Goal: Task Accomplishment & Management: Use online tool/utility

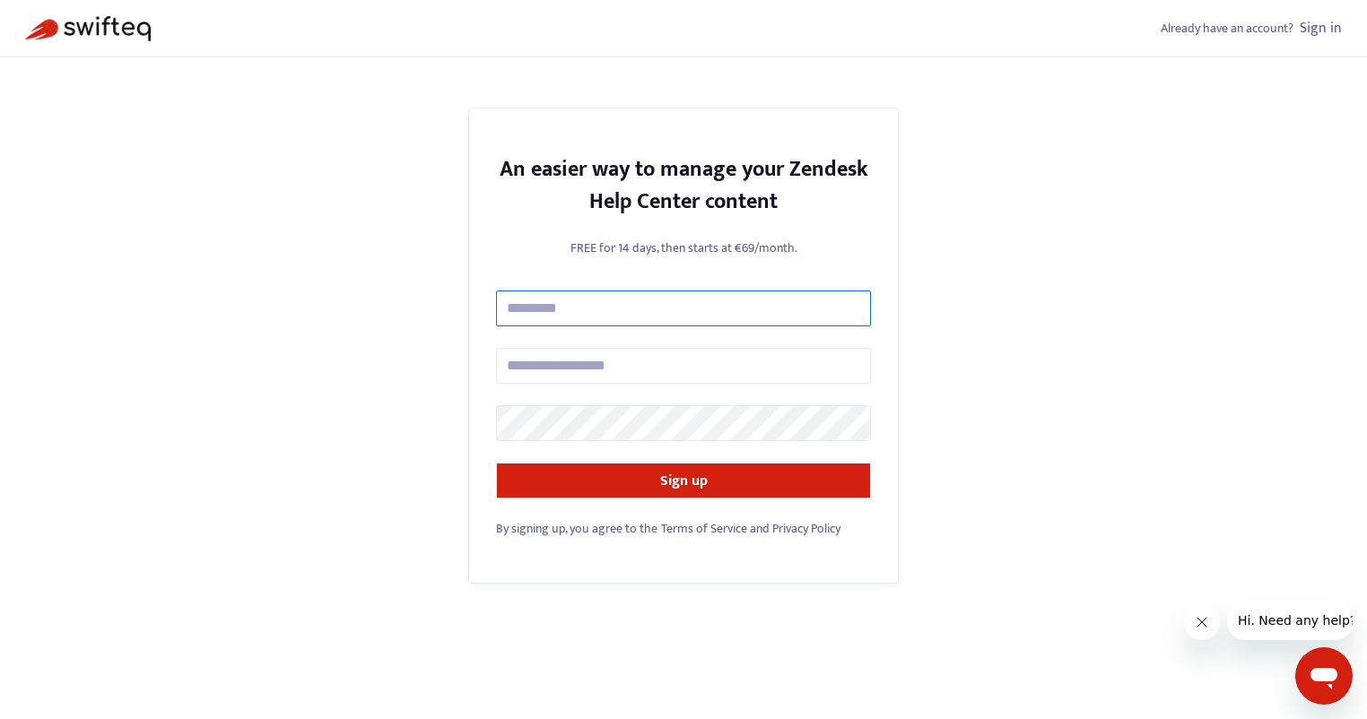
click at [617, 309] on input "text" at bounding box center [683, 309] width 375 height 36
type input "**********"
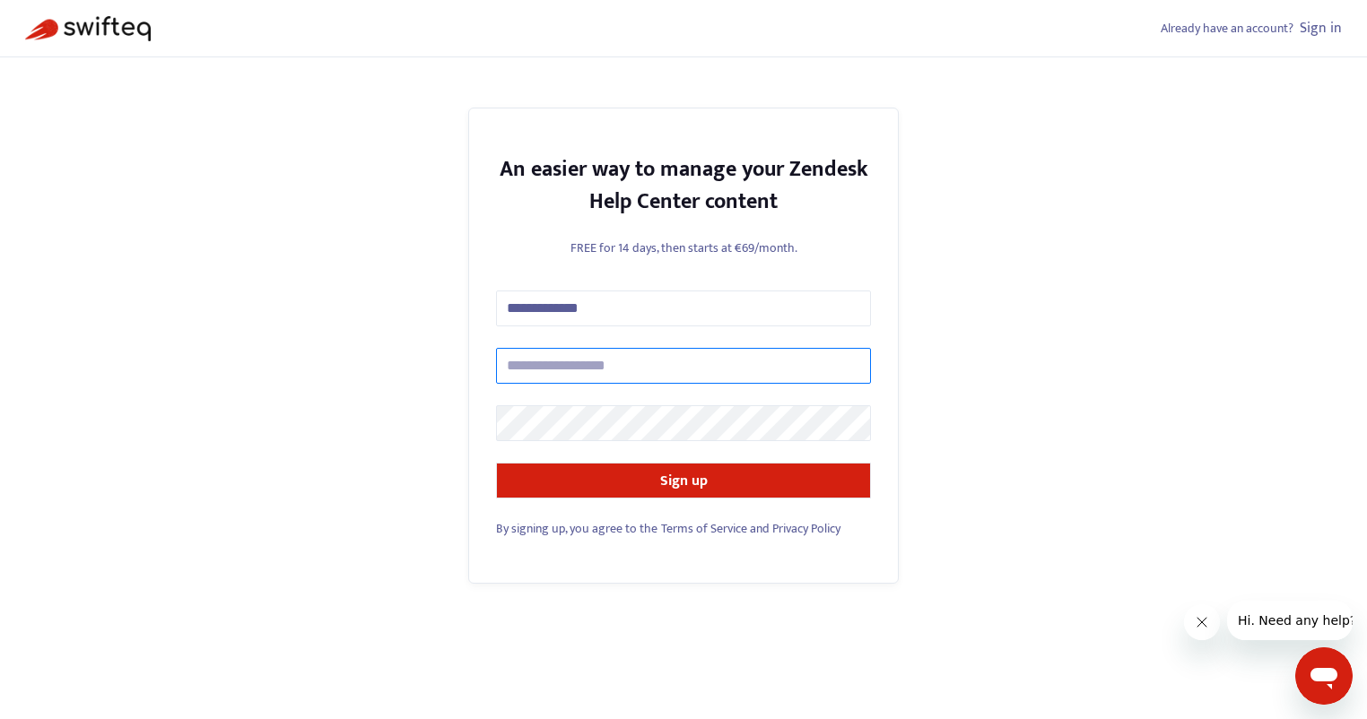
click at [641, 370] on input "text" at bounding box center [683, 366] width 375 height 36
type input "**********"
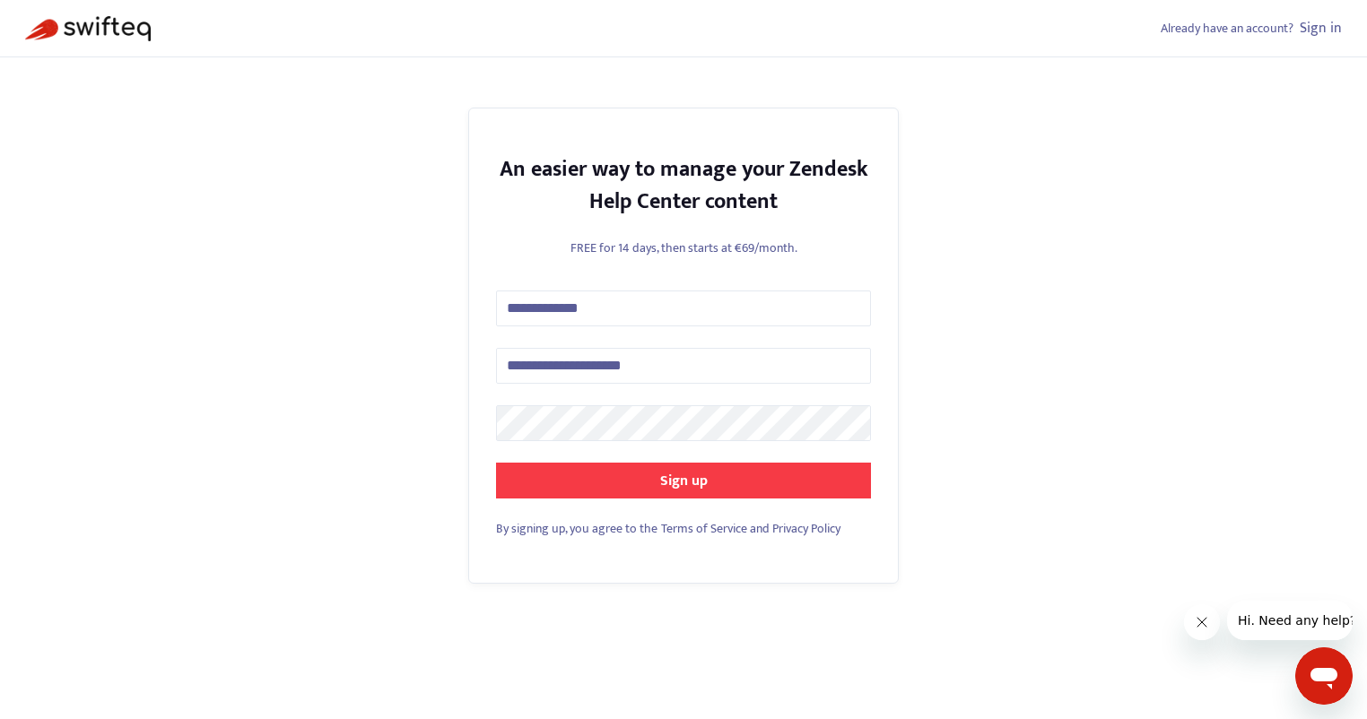
click at [730, 478] on button "Sign up" at bounding box center [683, 481] width 375 height 36
click at [674, 467] on button "Sign up" at bounding box center [683, 481] width 375 height 36
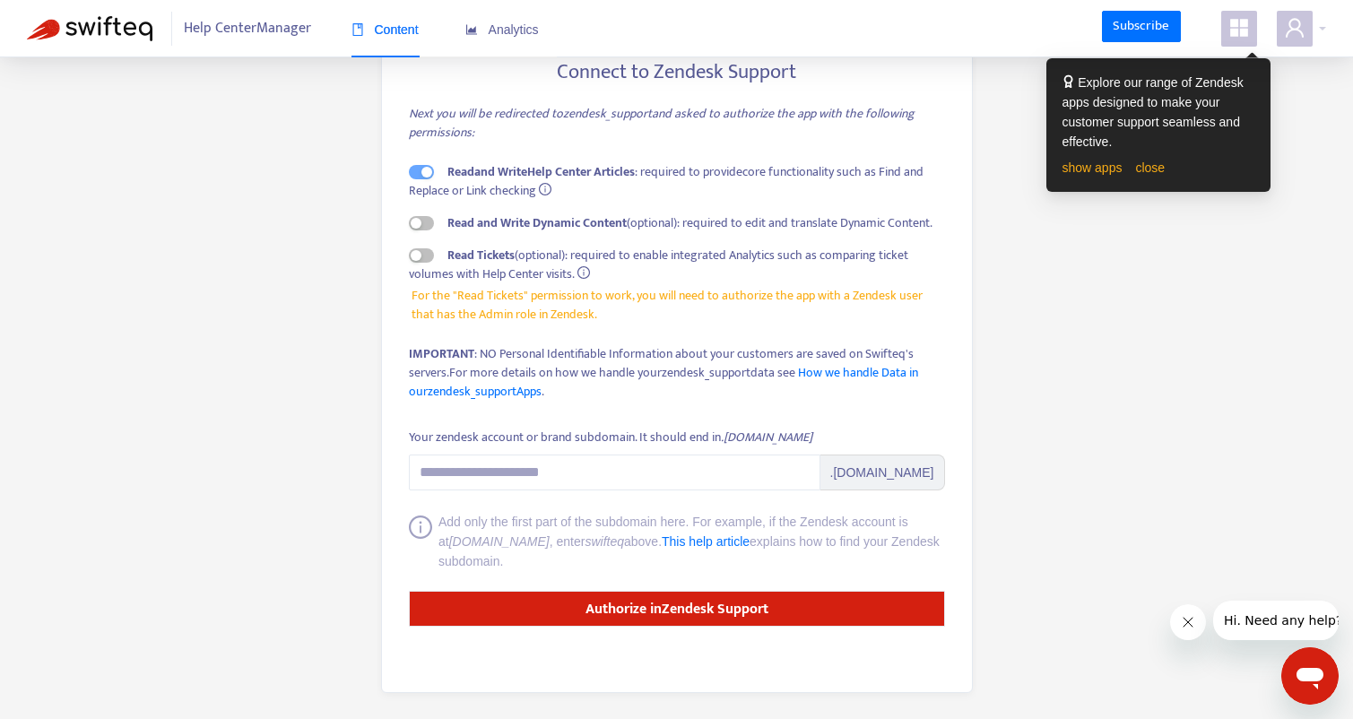
scroll to position [123, 0]
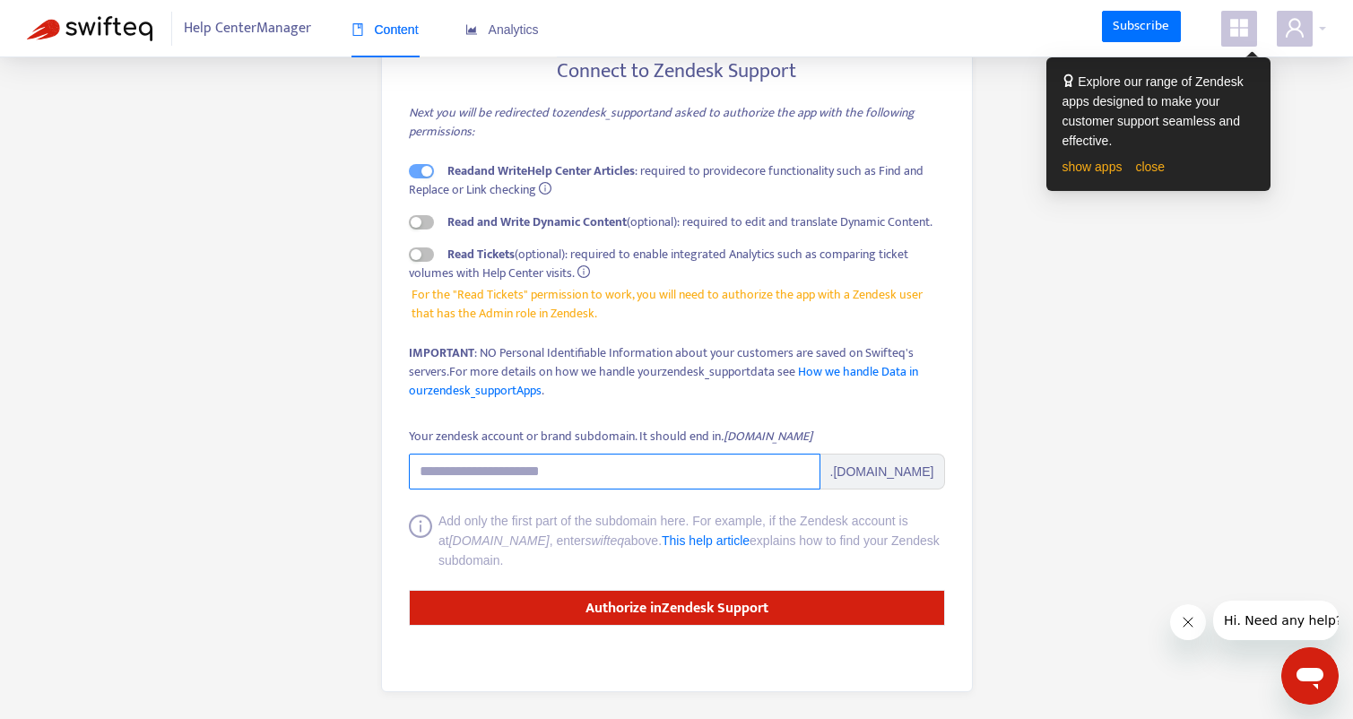
click at [609, 471] on input "Your zendesk account or brand subdomain. It should end in .[DOMAIN_NAME]" at bounding box center [615, 472] width 412 height 36
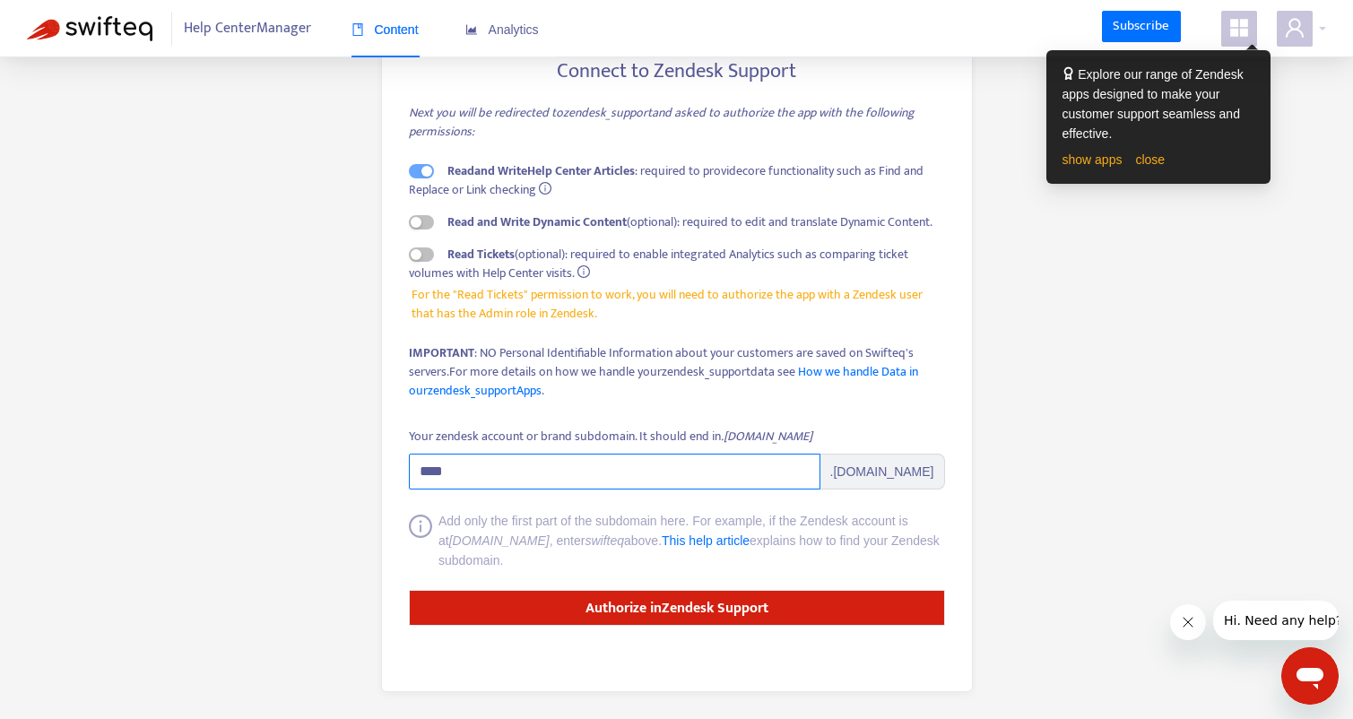
scroll to position [0, 0]
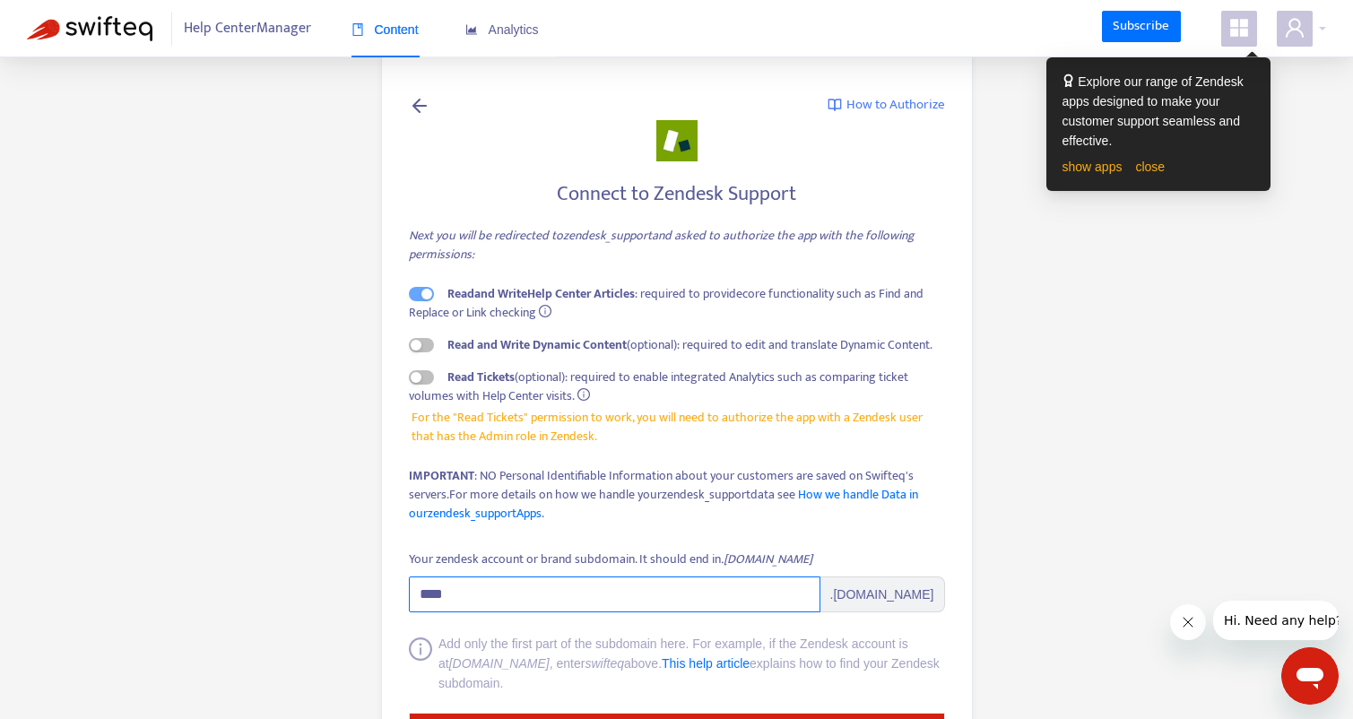
click at [588, 589] on input "****" at bounding box center [615, 595] width 412 height 36
paste input "**********"
drag, startPoint x: 588, startPoint y: 589, endPoint x: 465, endPoint y: 595, distance: 123.9
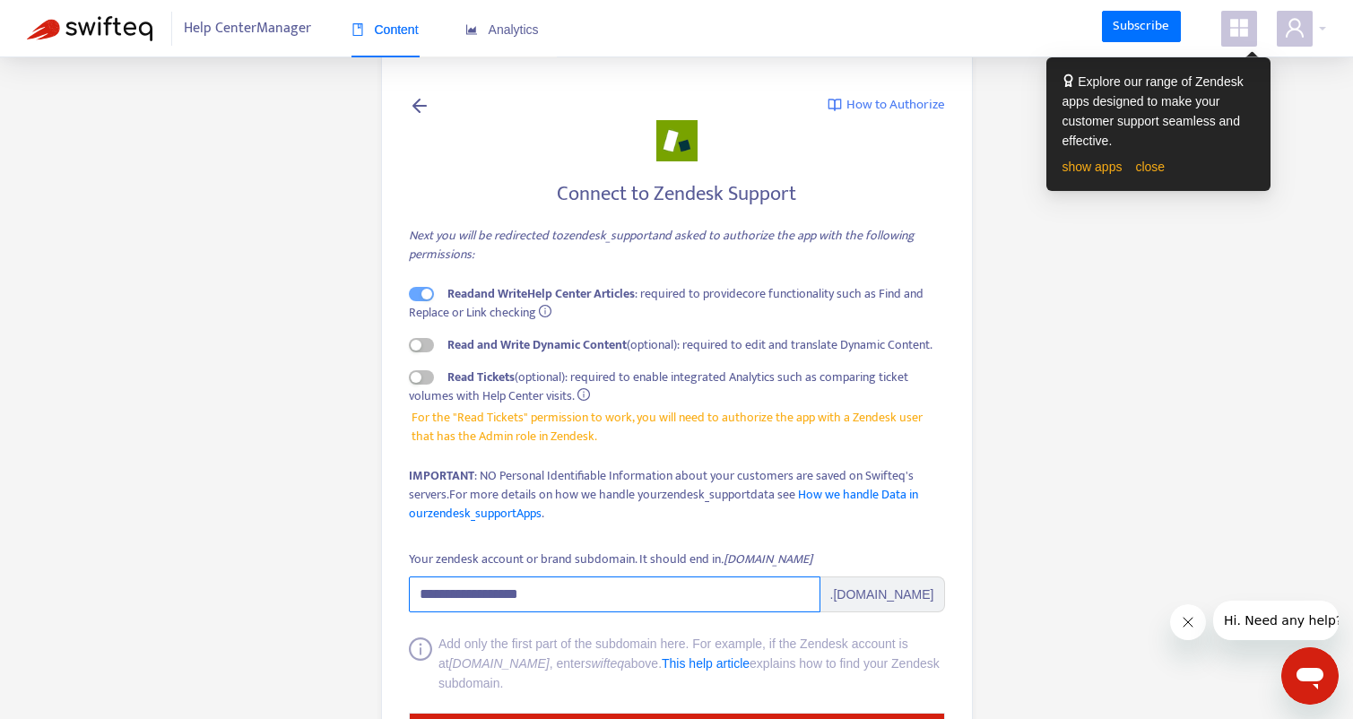
click at [465, 595] on input "**********" at bounding box center [615, 595] width 412 height 36
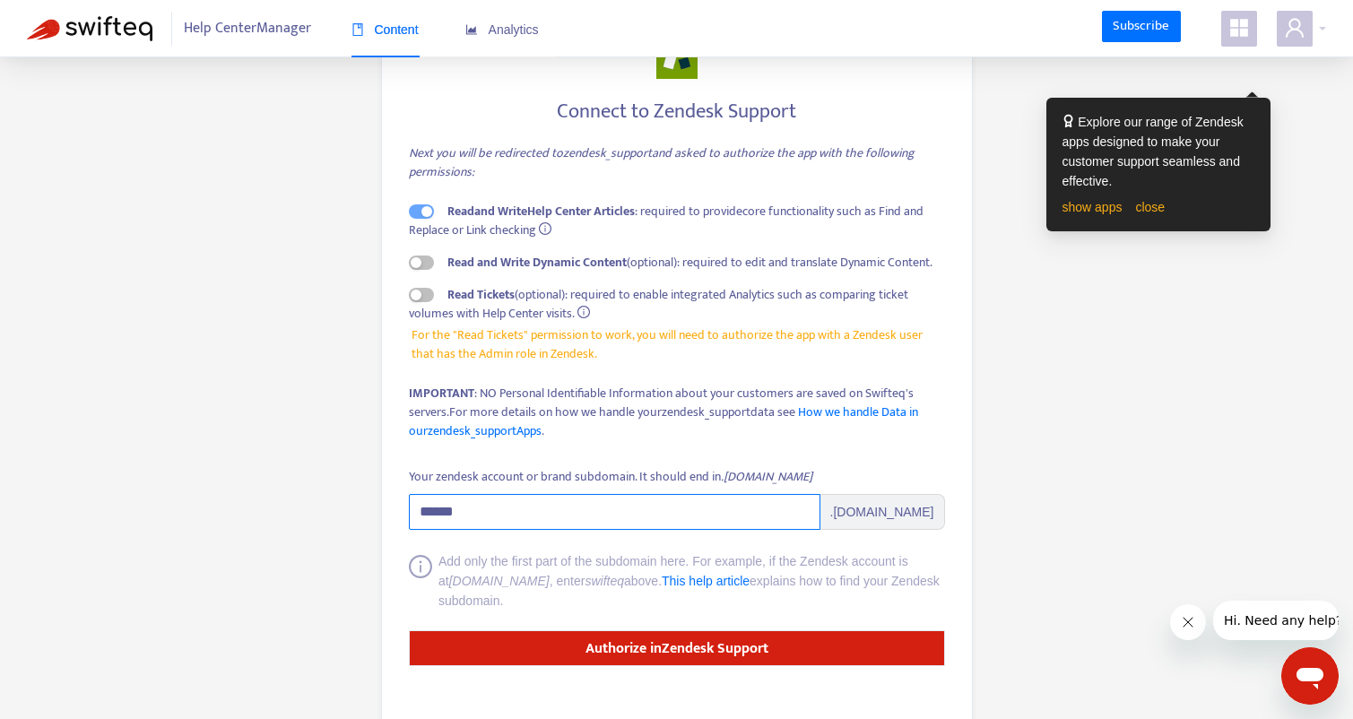
scroll to position [123, 0]
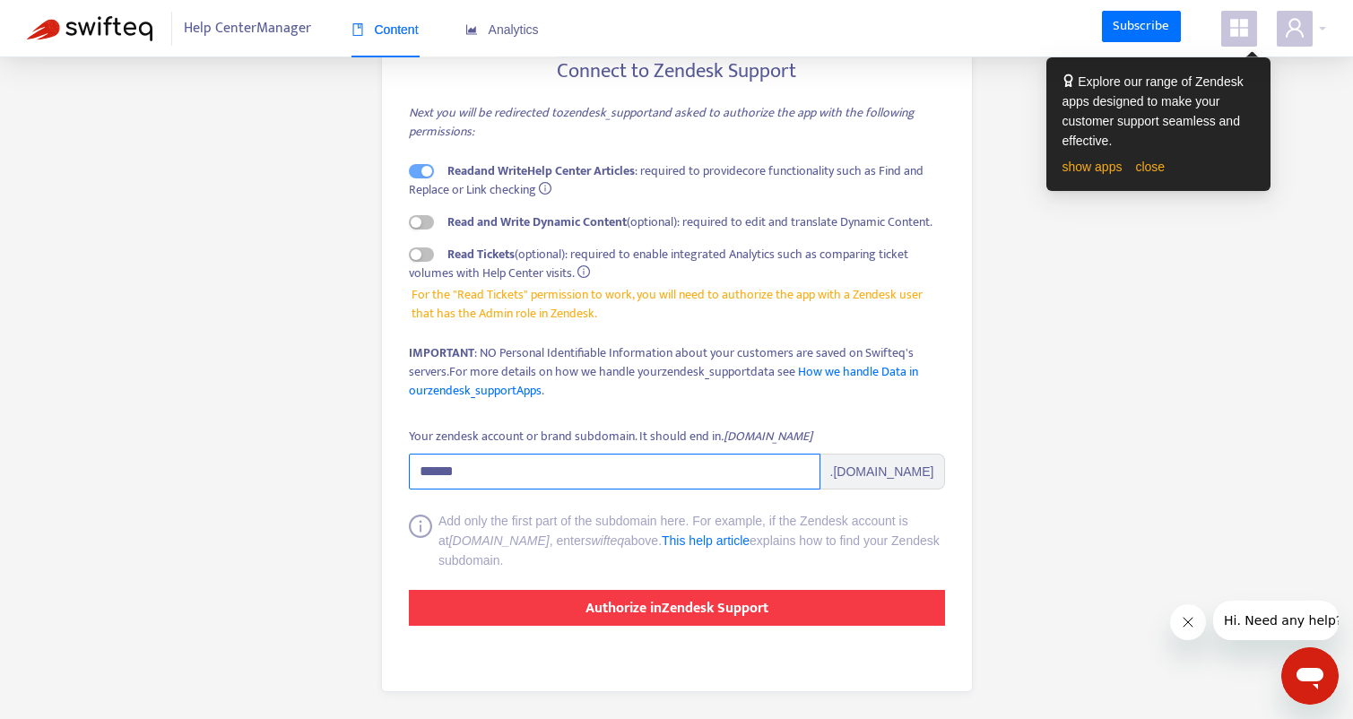
type input "******"
click at [746, 614] on strong "Authorize in Zendesk Support" at bounding box center [677, 608] width 183 height 24
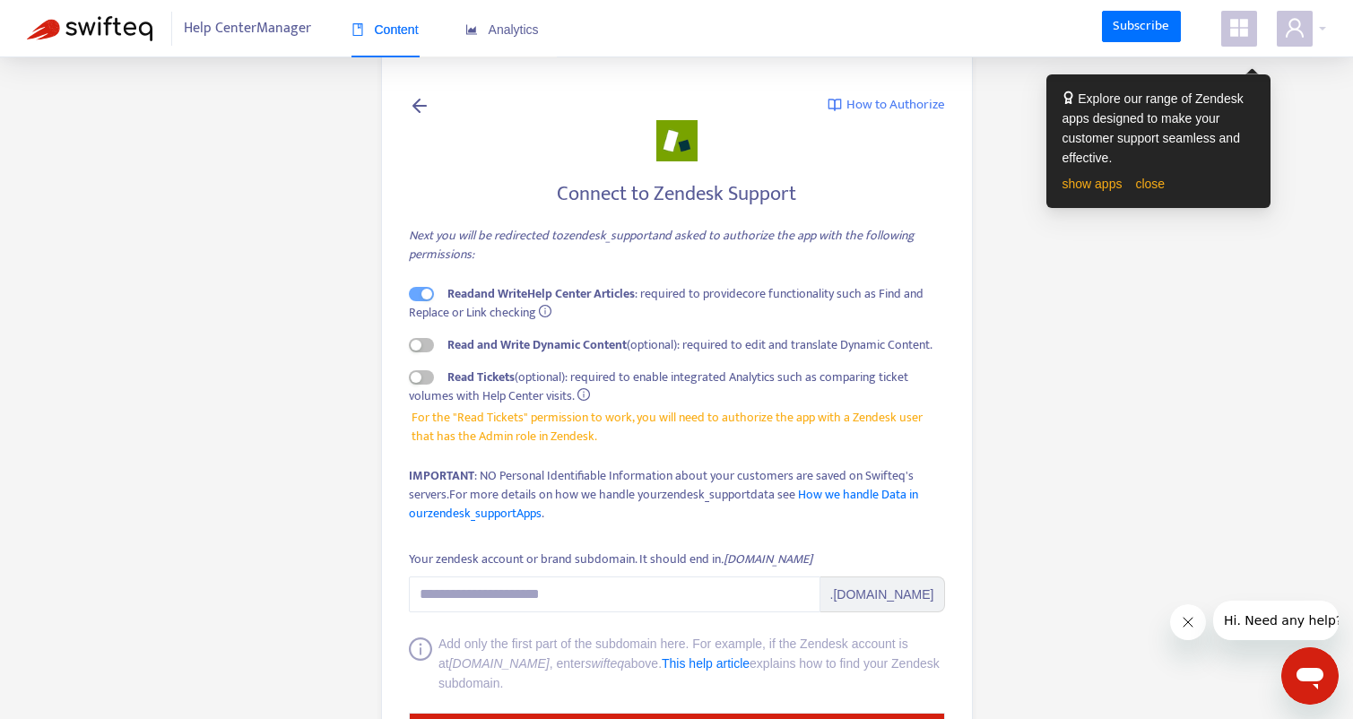
scroll to position [123, 0]
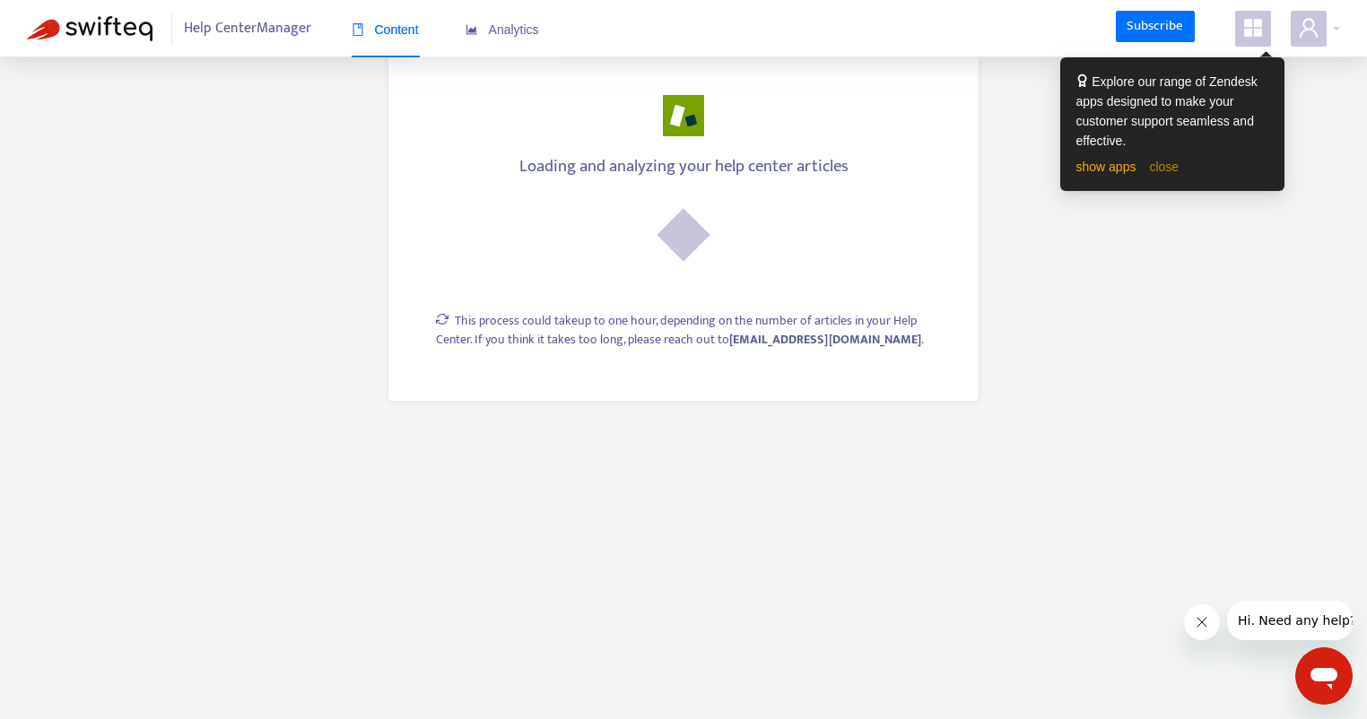
click at [1153, 162] on link "close" at bounding box center [1164, 167] width 30 height 14
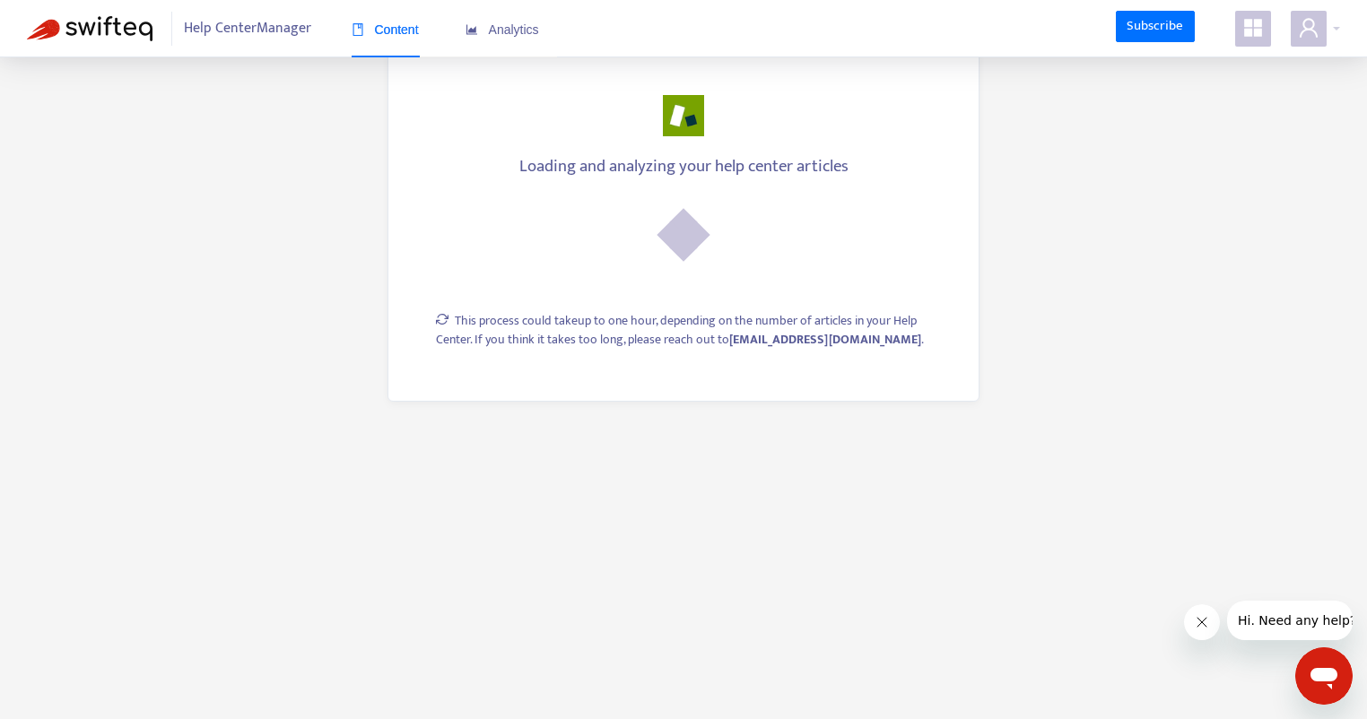
click at [1206, 628] on icon "Close message from company" at bounding box center [1201, 622] width 14 height 14
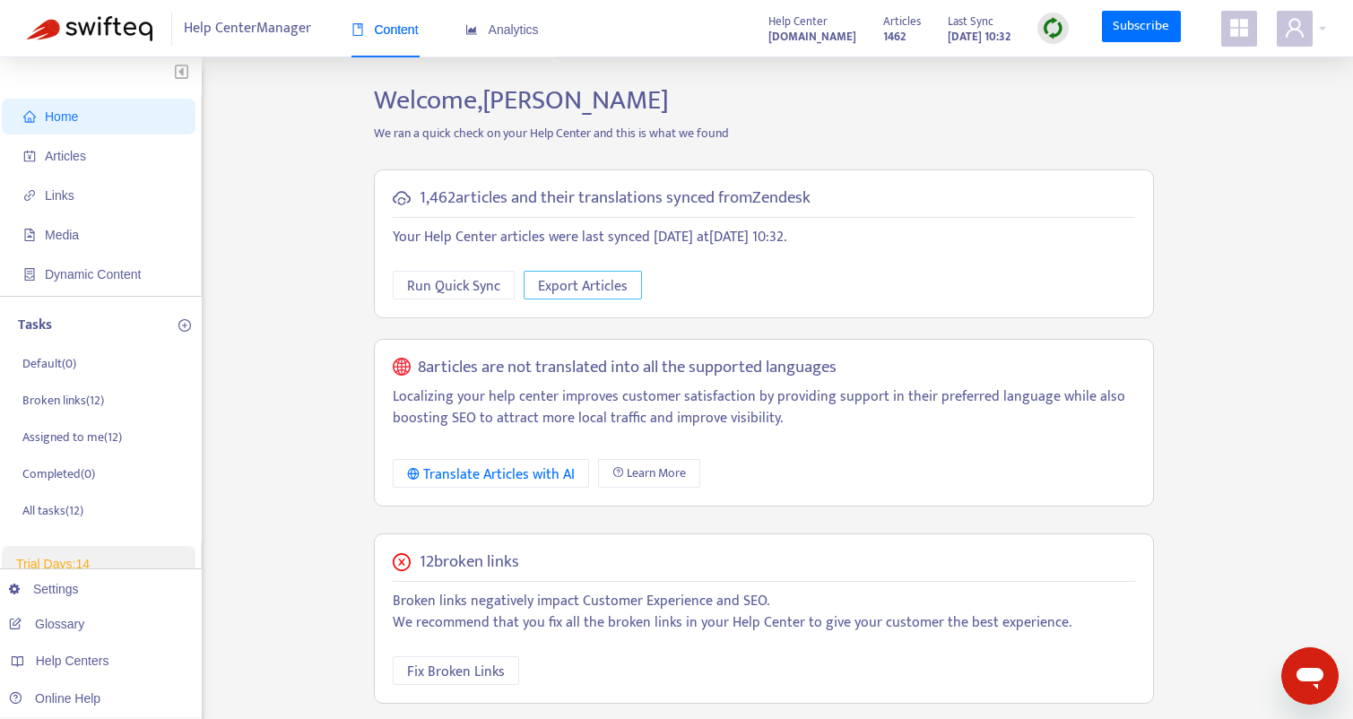
click at [578, 283] on span "Export Articles" at bounding box center [583, 286] width 90 height 22
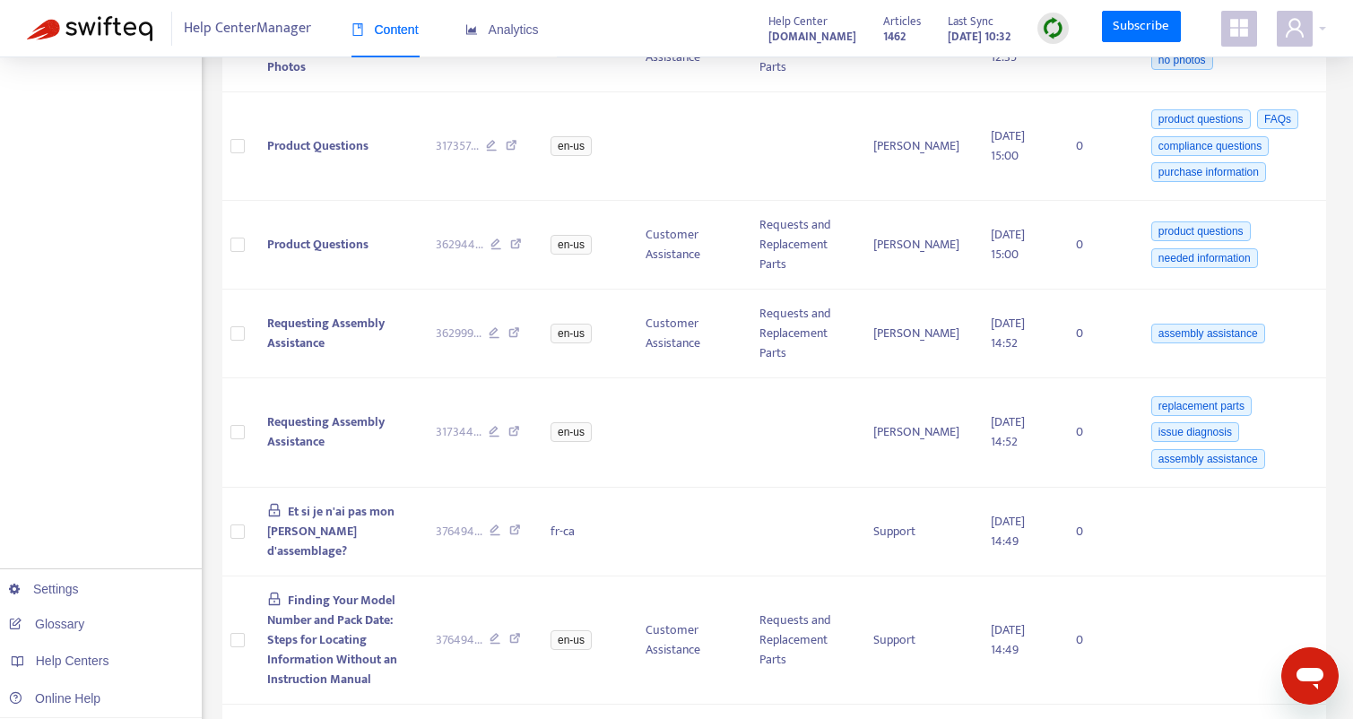
scroll to position [49, 0]
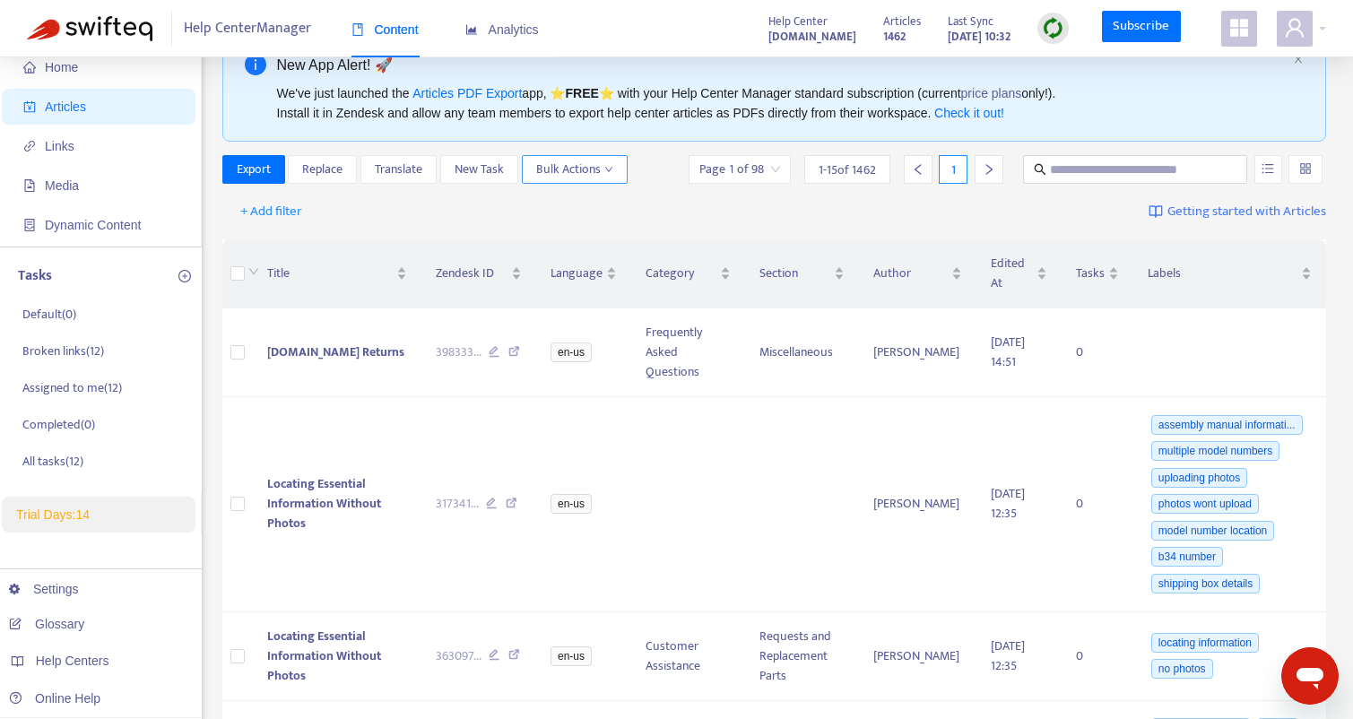
click at [615, 178] on button "Bulk Actions" at bounding box center [575, 169] width 106 height 29
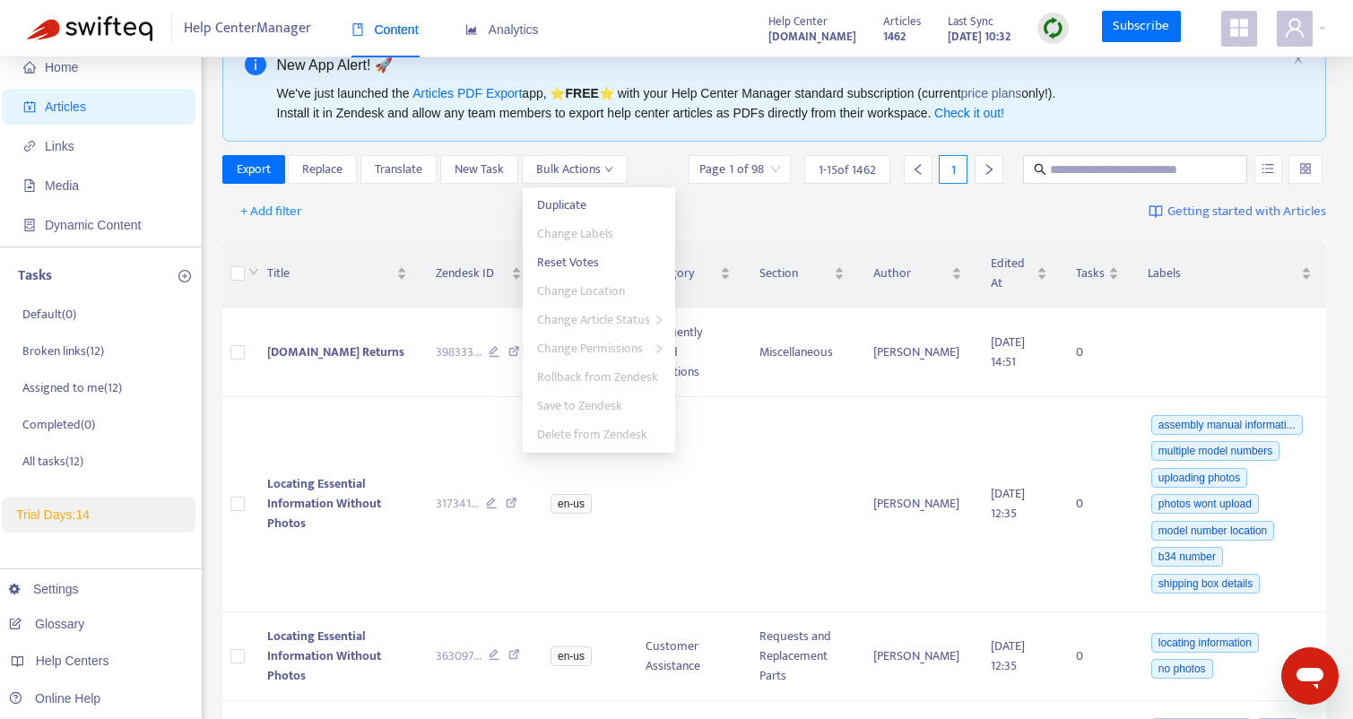
click at [648, 158] on div "Export Replace Translate New Task Bulk Actions Page 1 of 98 1 - 15 of 1462 1" at bounding box center [774, 169] width 1105 height 29
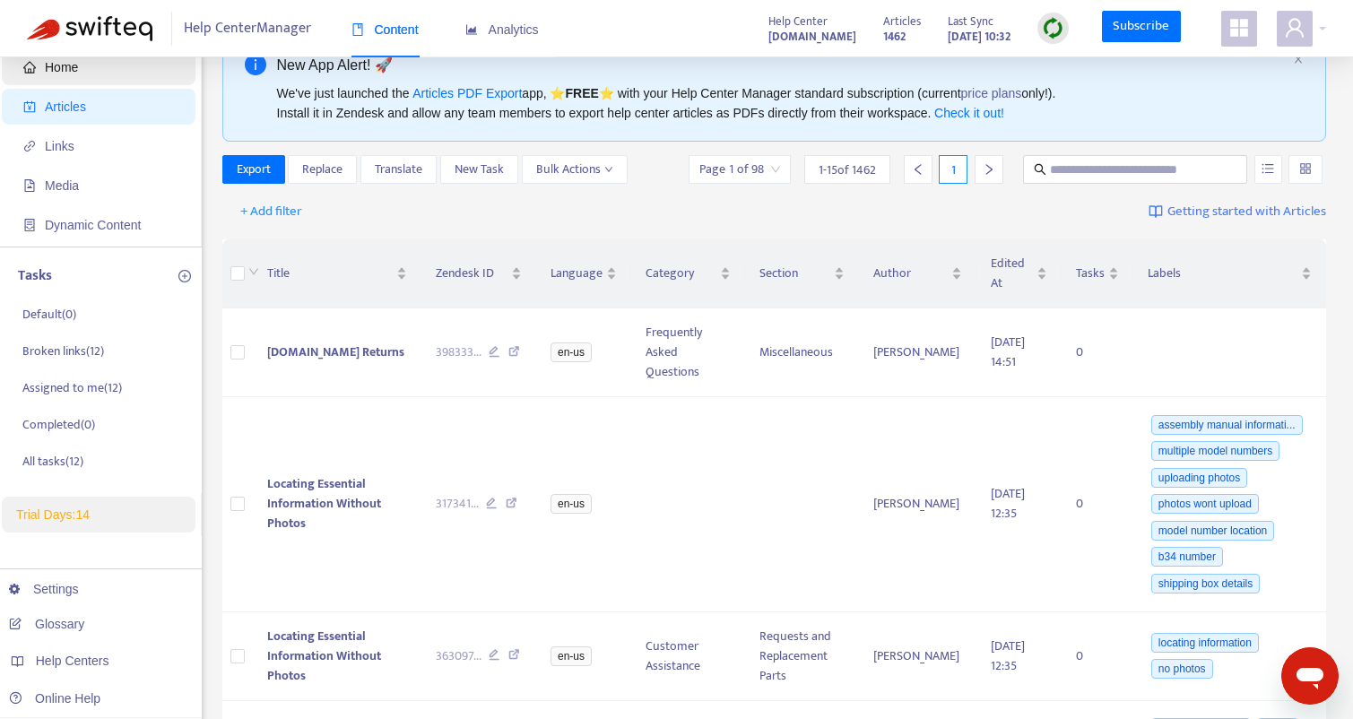
click at [60, 78] on span "Home" at bounding box center [102, 67] width 158 height 36
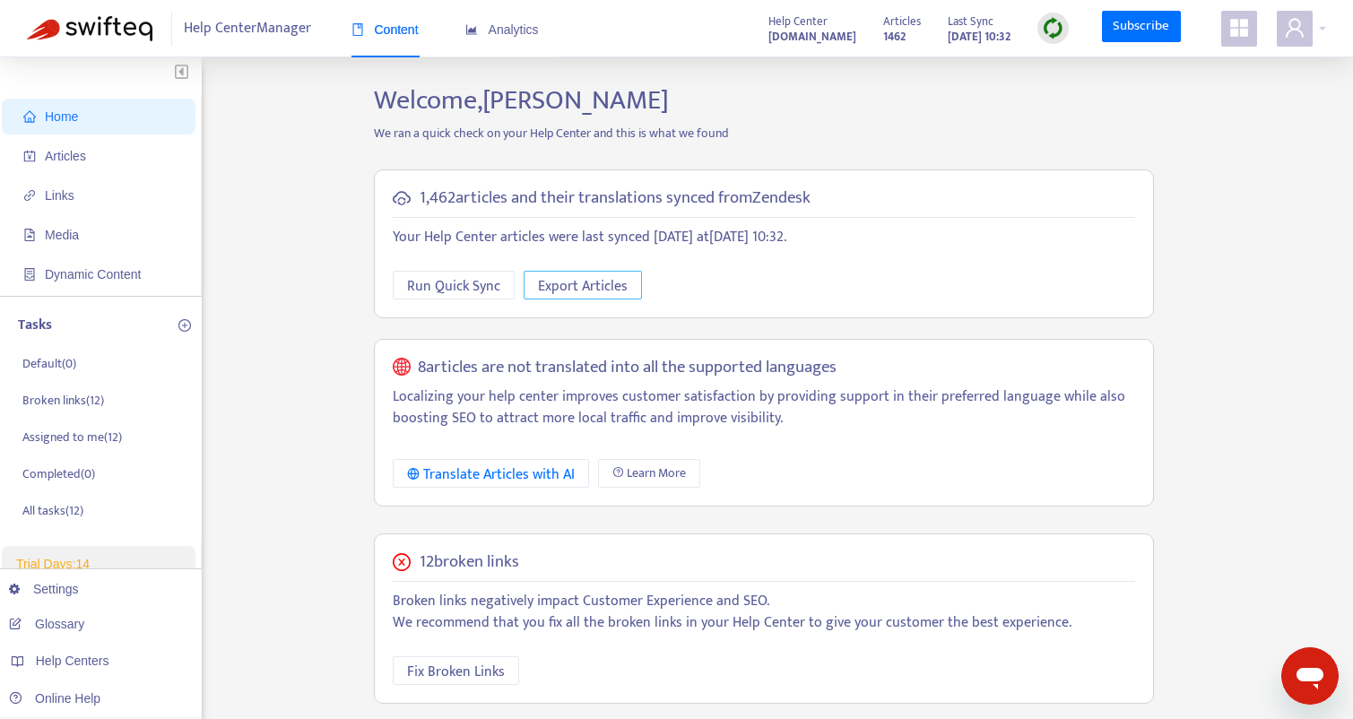
click at [586, 278] on span "Export Articles" at bounding box center [583, 286] width 90 height 22
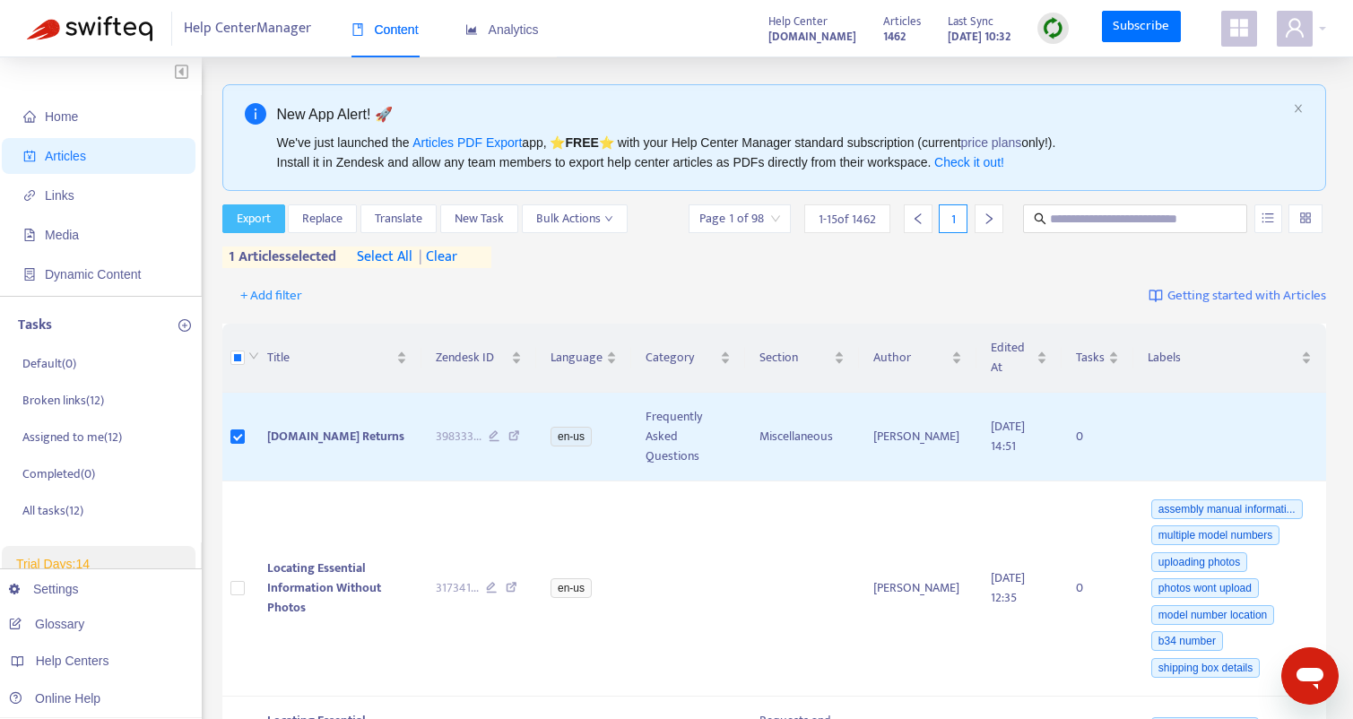
click at [260, 219] on span "Export" at bounding box center [254, 219] width 34 height 20
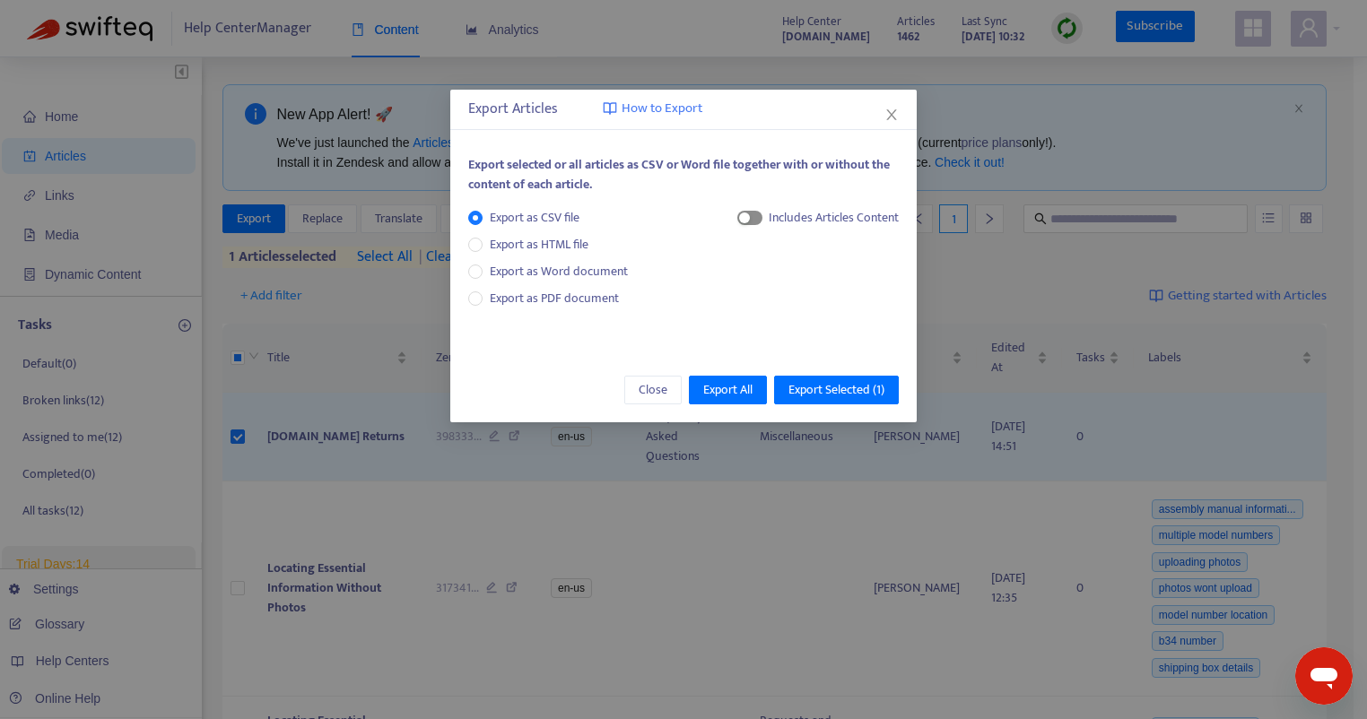
click at [749, 213] on button "button" at bounding box center [749, 218] width 25 height 14
click at [439, 235] on div "Export Articles How to Export Export selected or all articles as CSV or Word fi…" at bounding box center [683, 359] width 1367 height 719
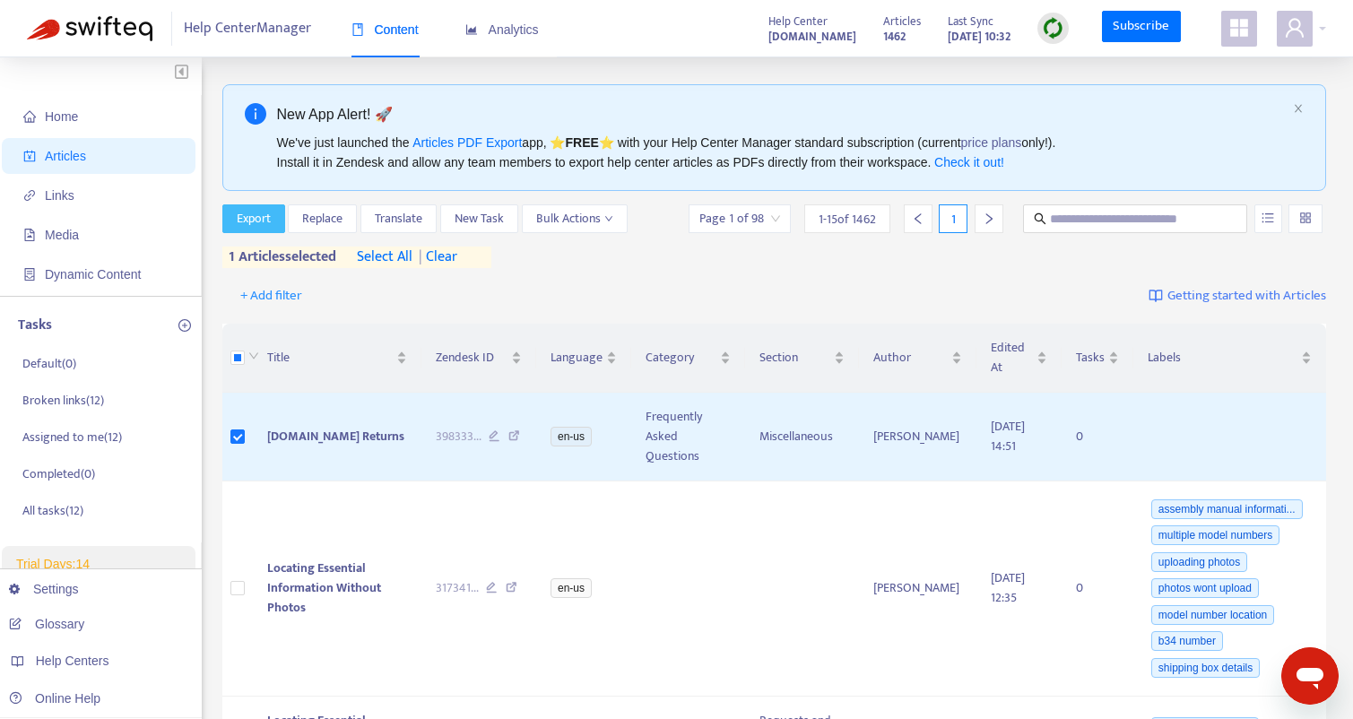
click at [260, 226] on span "Export" at bounding box center [254, 219] width 34 height 20
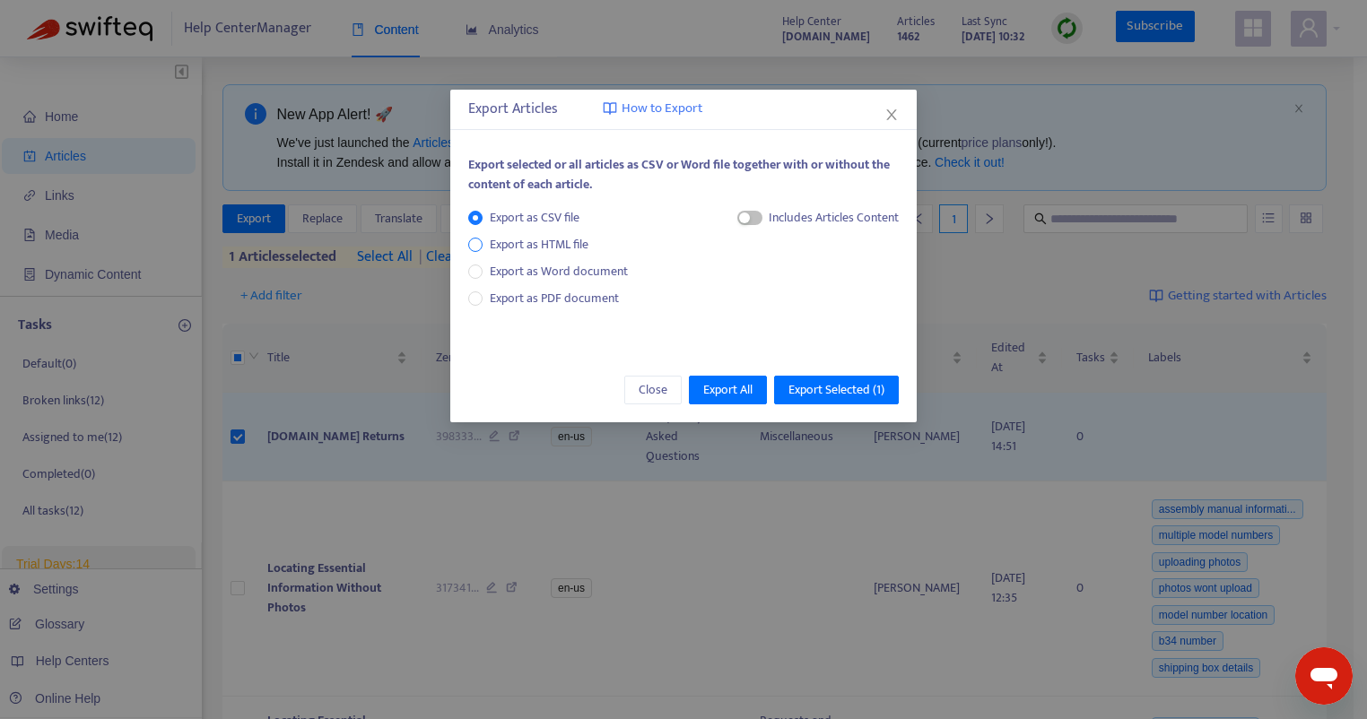
click at [527, 249] on span "Export as HTML file" at bounding box center [539, 245] width 113 height 20
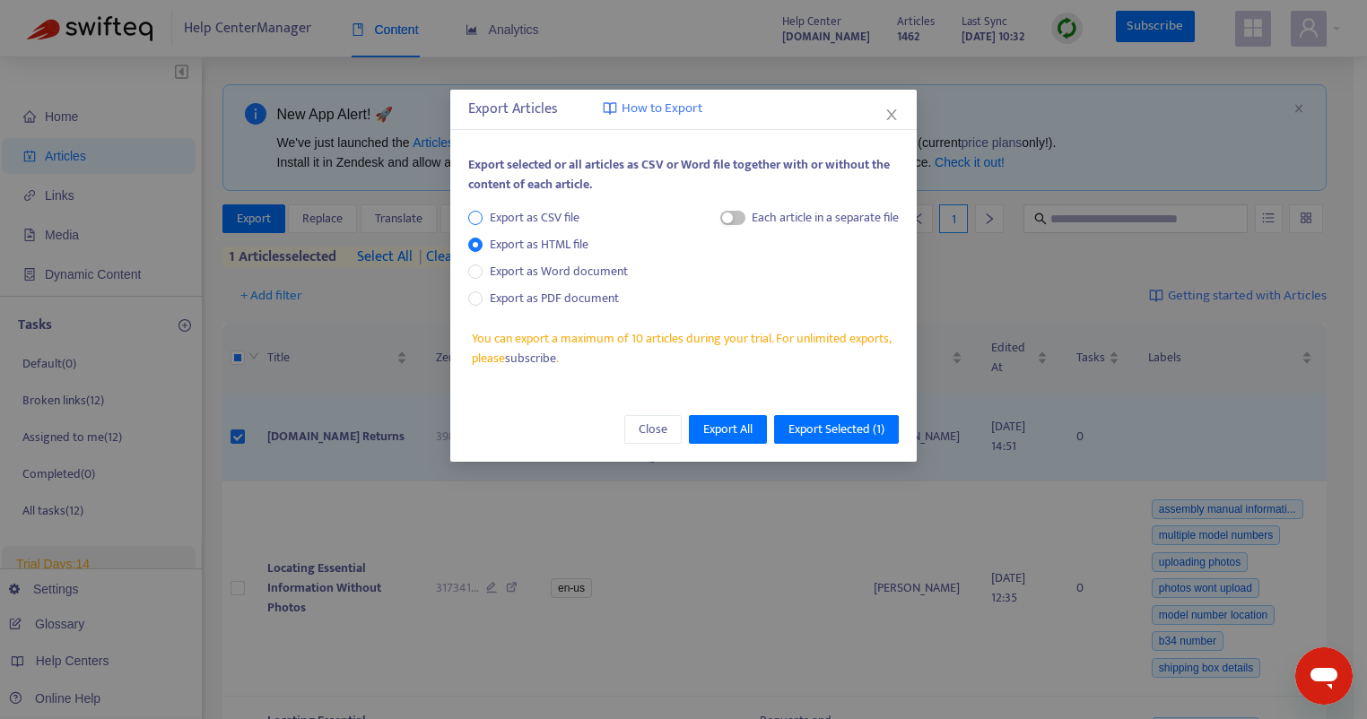
click at [563, 218] on span "Export as CSV file" at bounding box center [535, 218] width 104 height 20
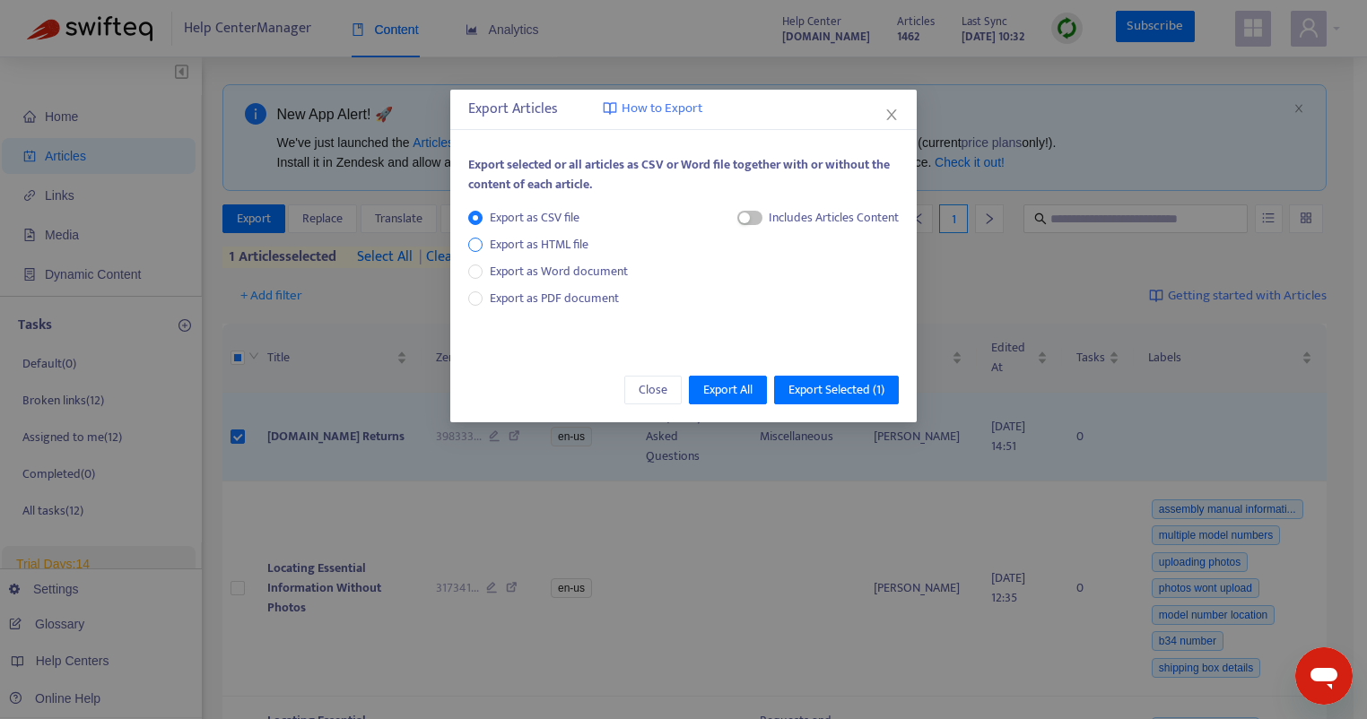
click at [548, 251] on span "Export as HTML file" at bounding box center [539, 245] width 113 height 20
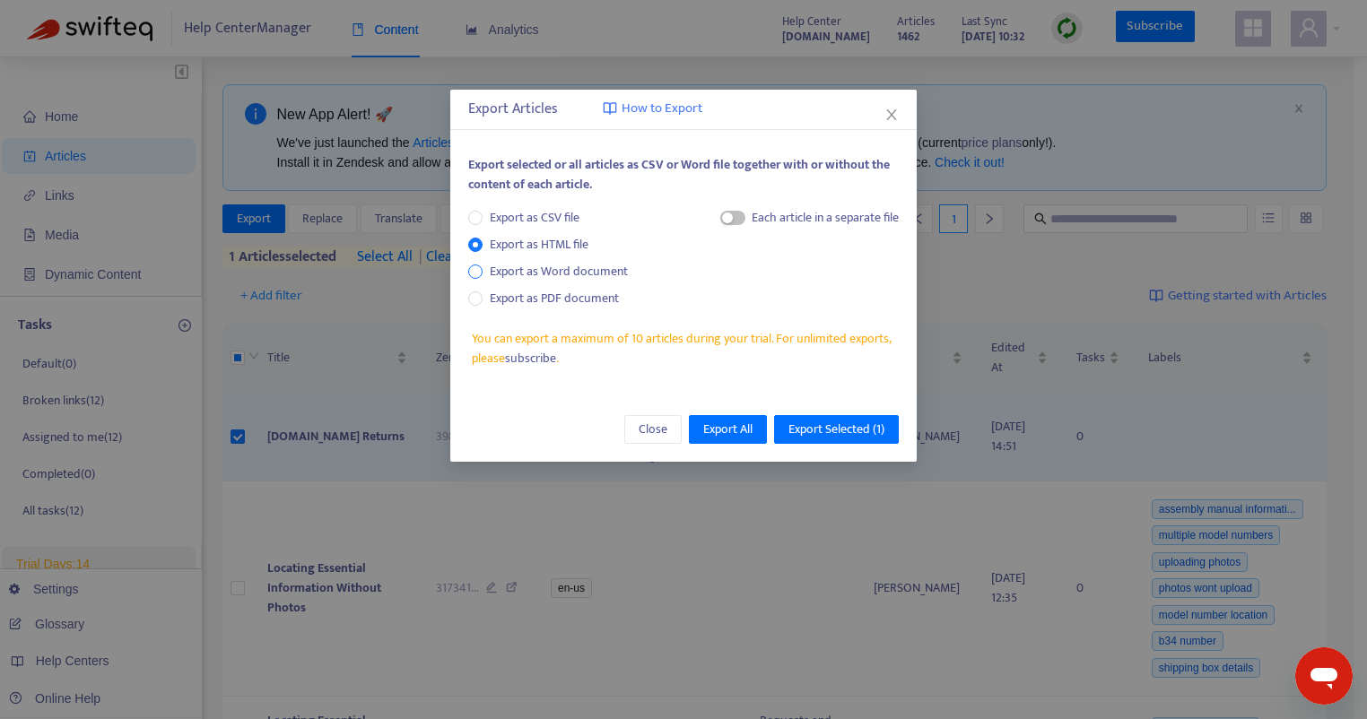
click at [567, 274] on span "Export as Word document" at bounding box center [559, 272] width 152 height 20
click at [559, 253] on span "Export as HTML file" at bounding box center [539, 245] width 113 height 20
click at [548, 223] on span "Export as CSV file" at bounding box center [535, 218] width 104 height 20
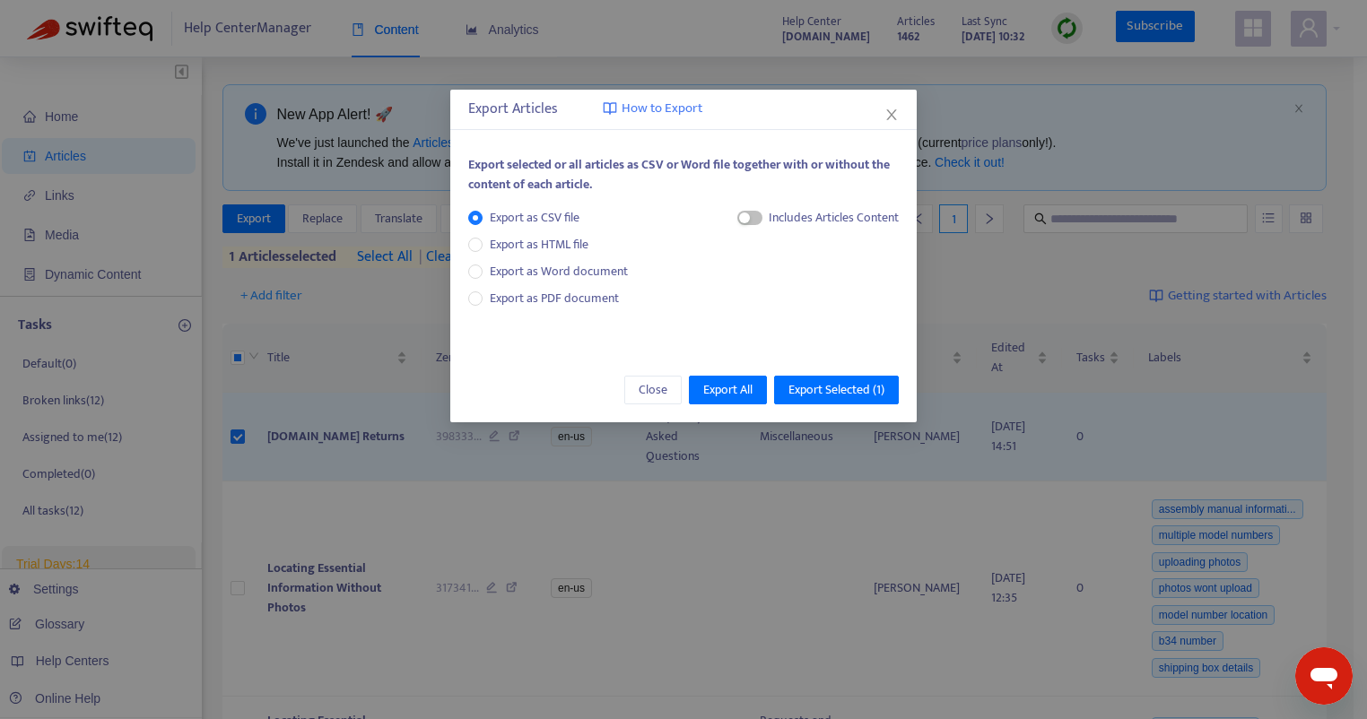
click at [551, 233] on div "Export as CSV file Export as HTML file Export as Word document Export as PDF do…" at bounding box center [555, 258] width 174 height 100
click at [551, 243] on span "Export as HTML file" at bounding box center [539, 245] width 113 height 20
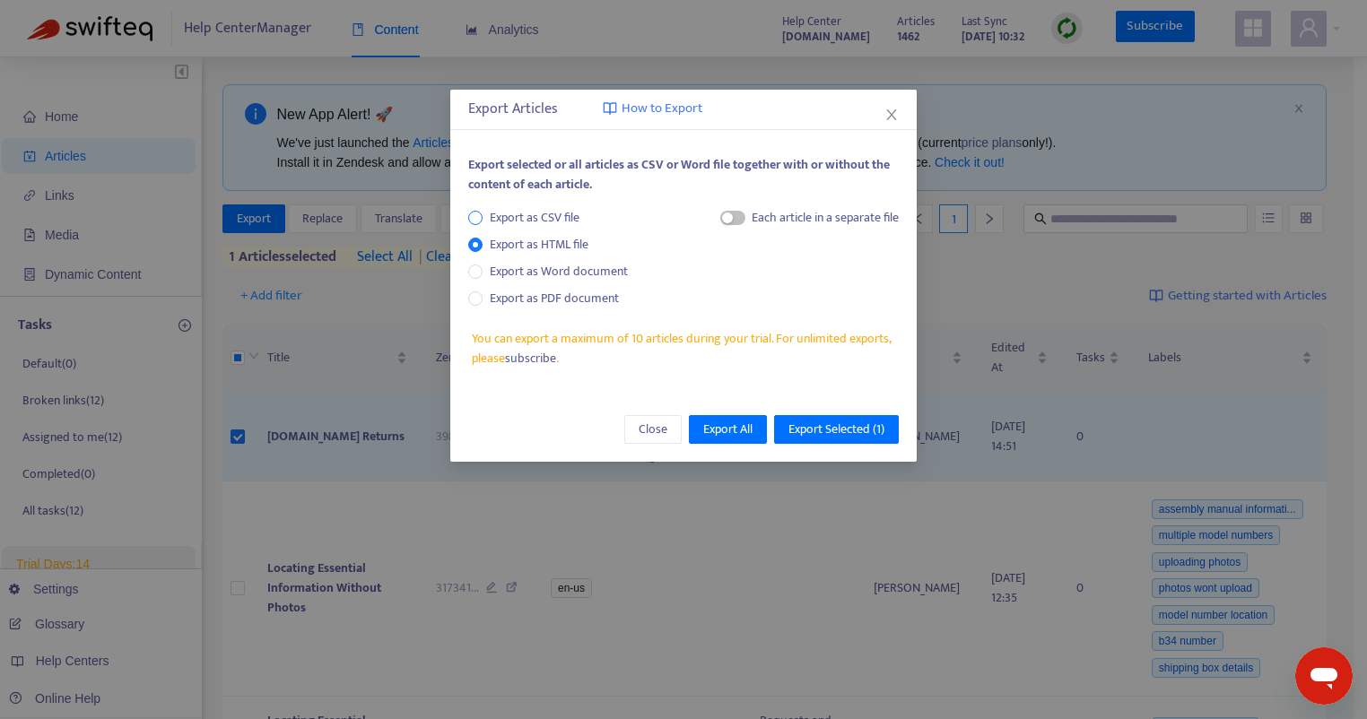
click at [547, 218] on span "Export as CSV file" at bounding box center [535, 218] width 104 height 20
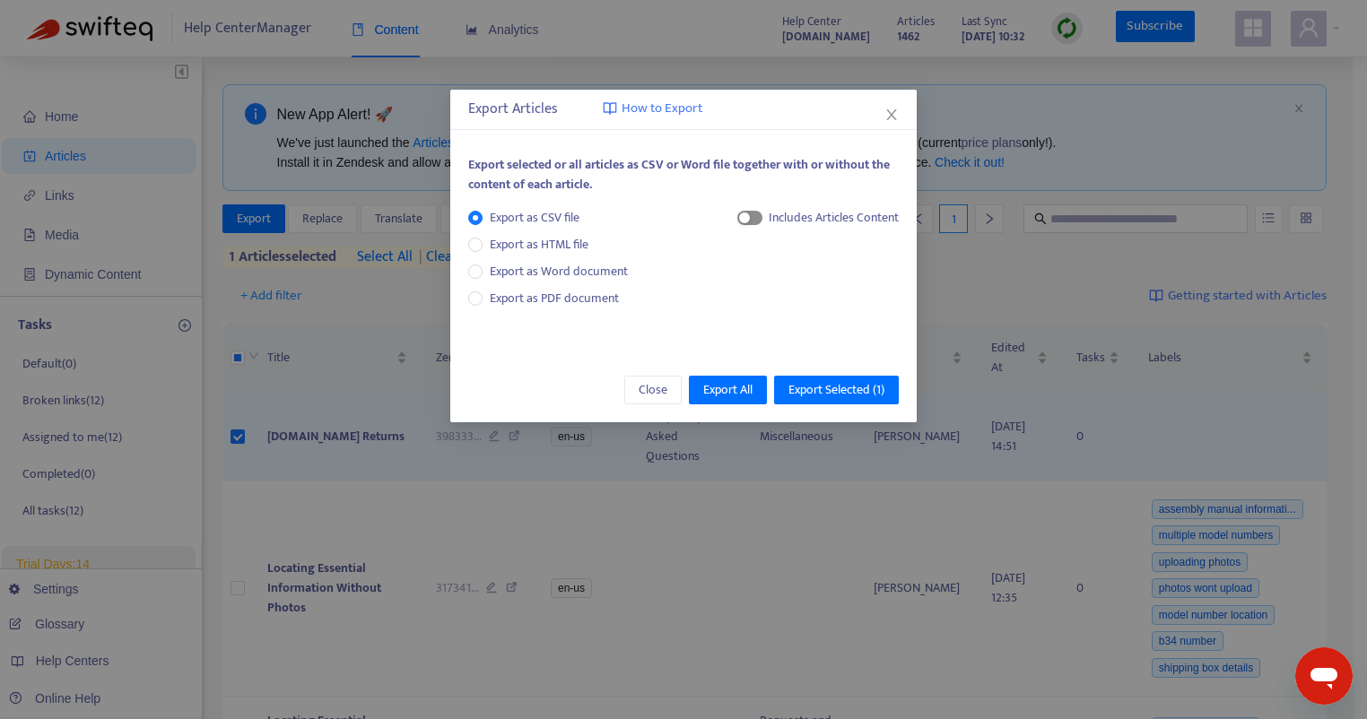
click at [755, 213] on span "button" at bounding box center [749, 218] width 25 height 14
click at [664, 114] on span "How to Export" at bounding box center [662, 109] width 81 height 21
click at [841, 389] on span "Export Selected ( 1 )" at bounding box center [836, 390] width 96 height 20
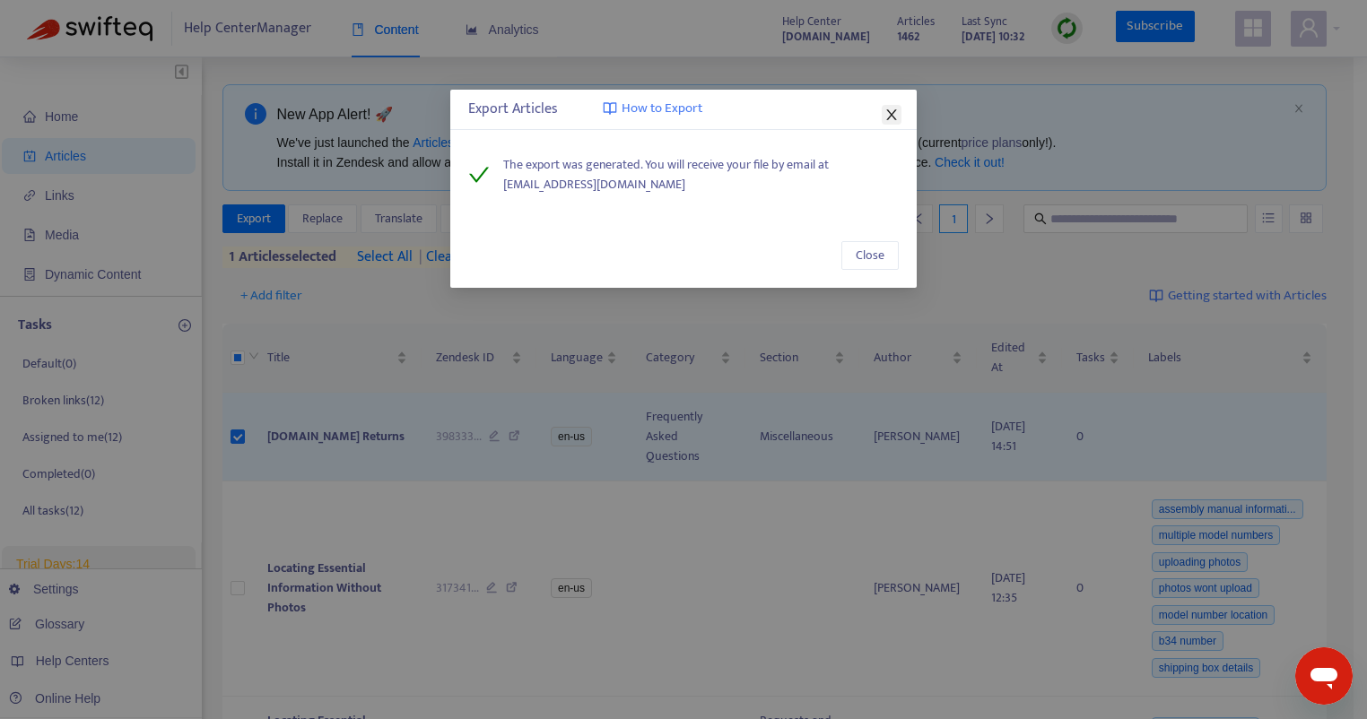
click at [886, 117] on icon "close" at bounding box center [891, 115] width 14 height 14
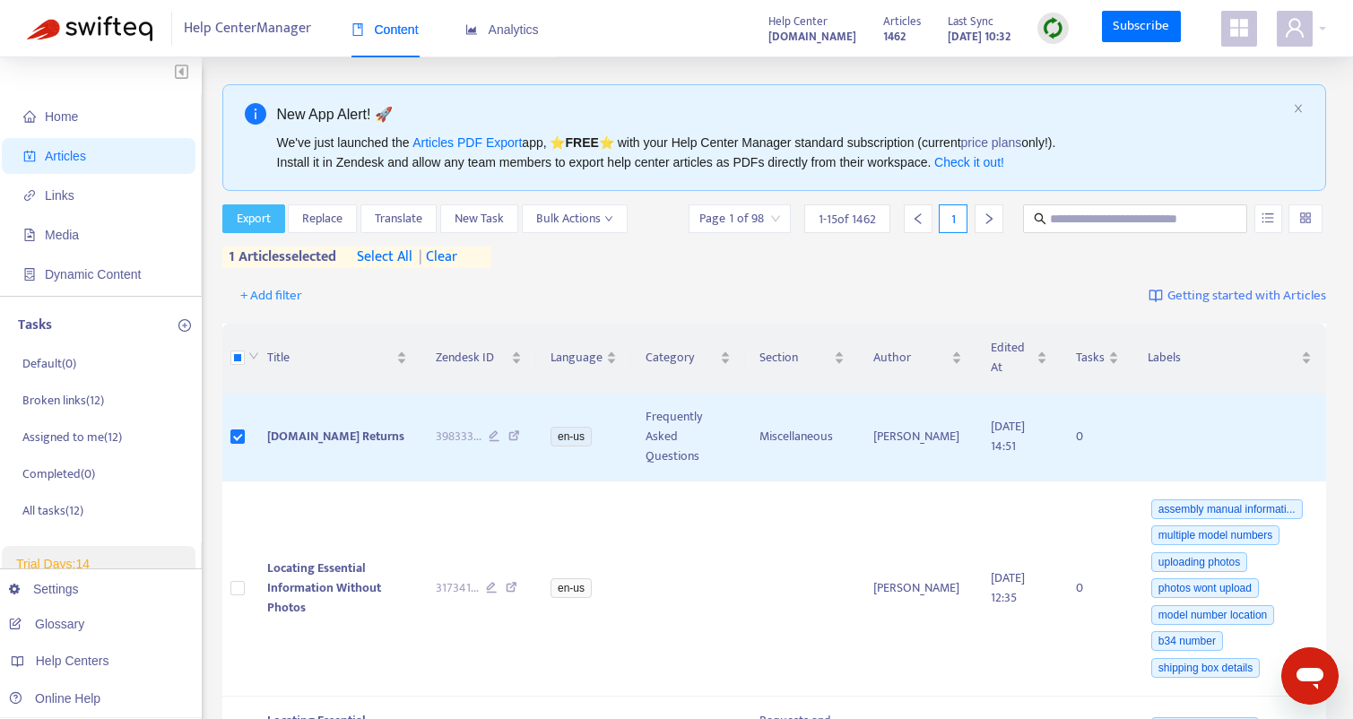
click at [247, 211] on span "Export" at bounding box center [254, 219] width 34 height 20
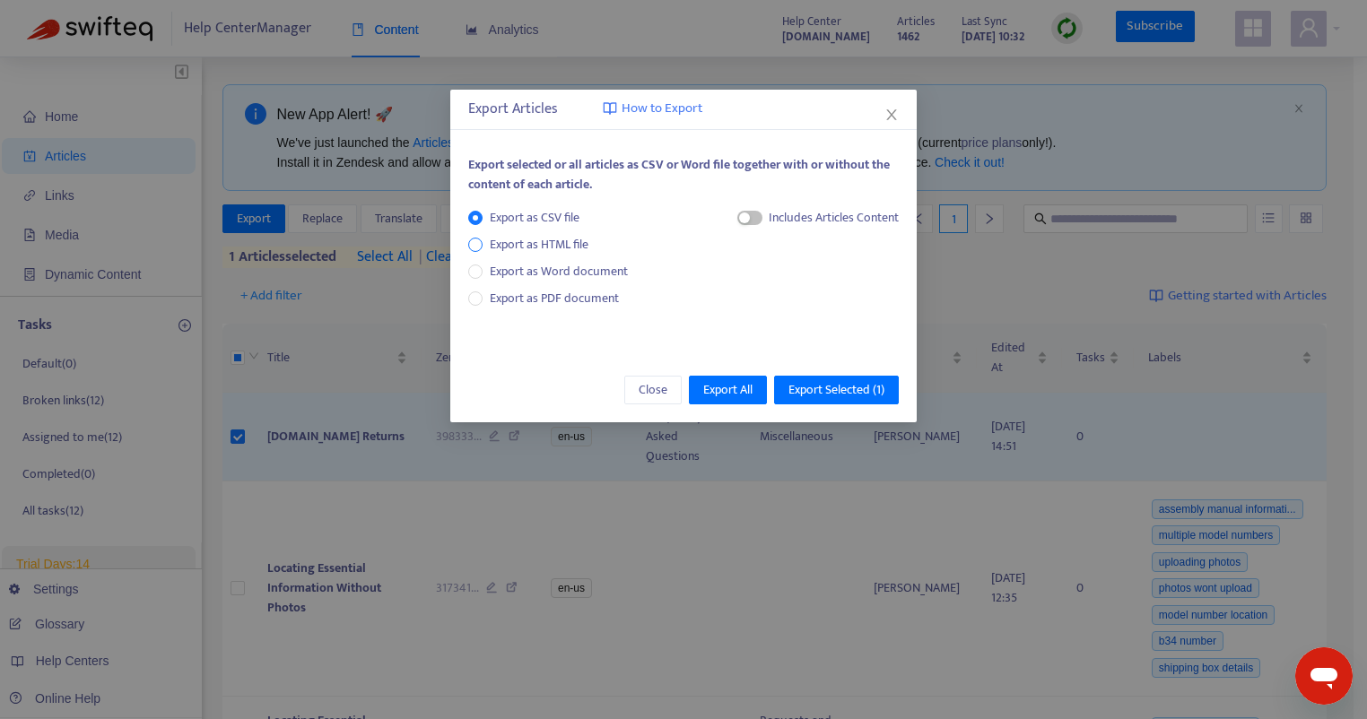
click at [578, 239] on span "Export as HTML file" at bounding box center [539, 245] width 113 height 20
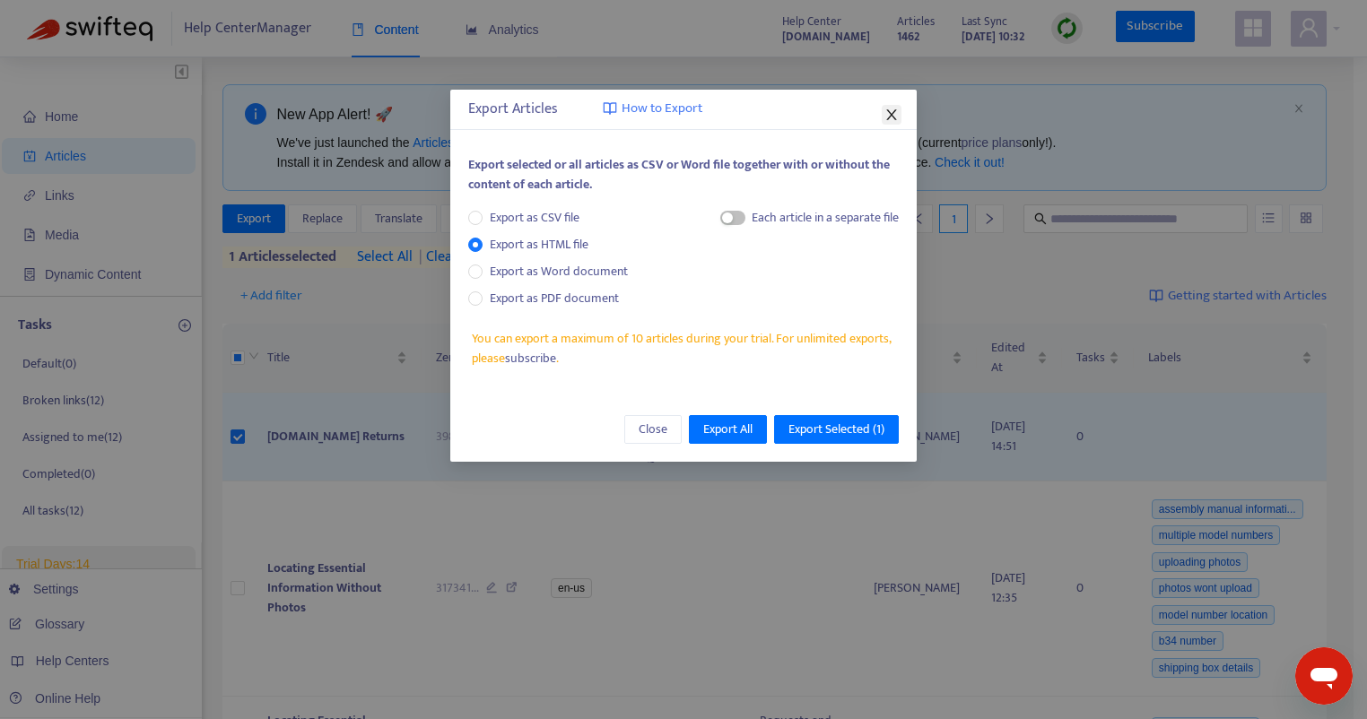
click at [898, 113] on icon "close" at bounding box center [891, 115] width 14 height 14
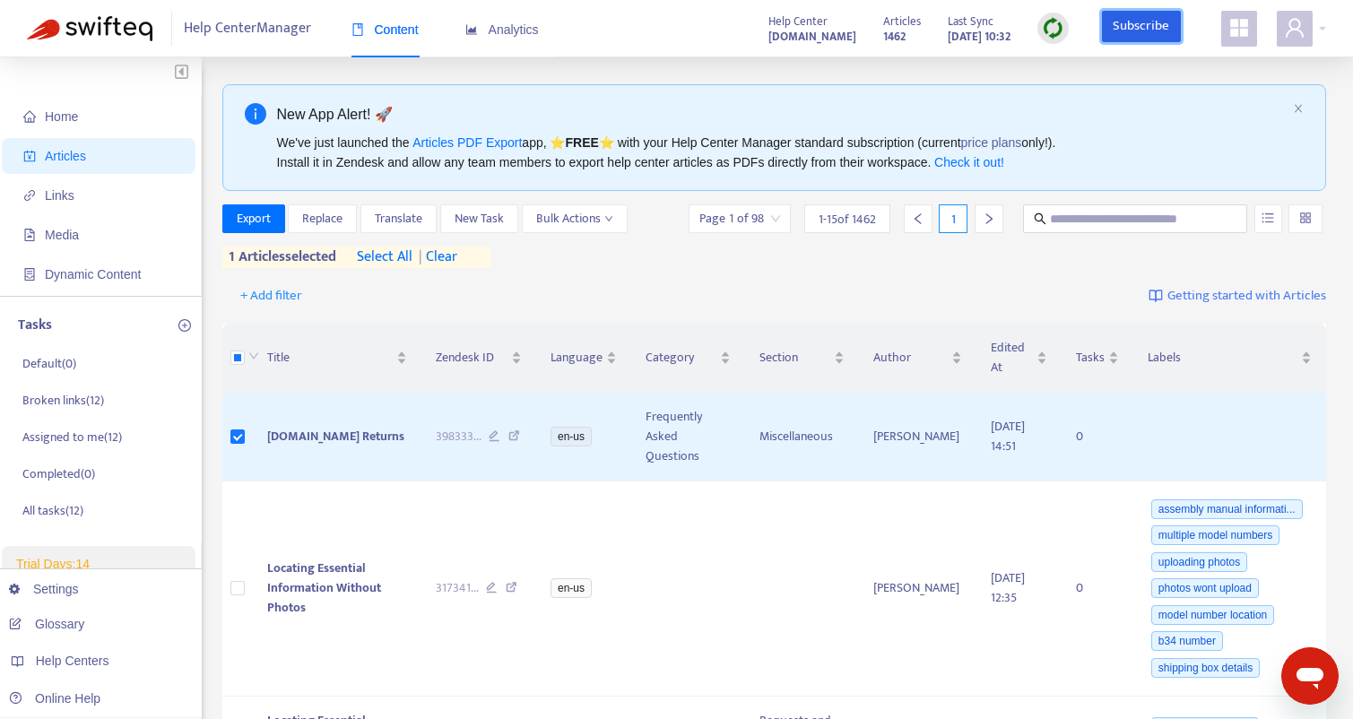
click at [1141, 27] on link "Subscribe" at bounding box center [1141, 27] width 79 height 32
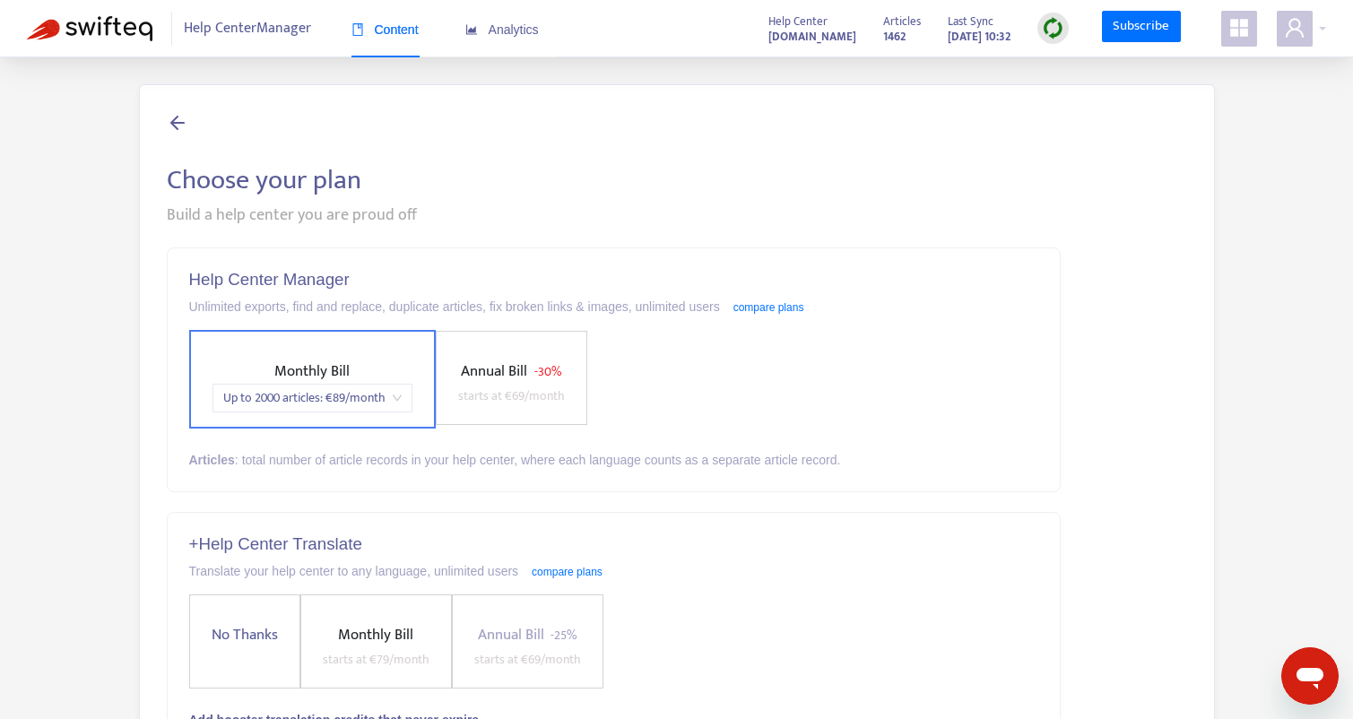
click at [178, 122] on icon at bounding box center [178, 122] width 22 height 22
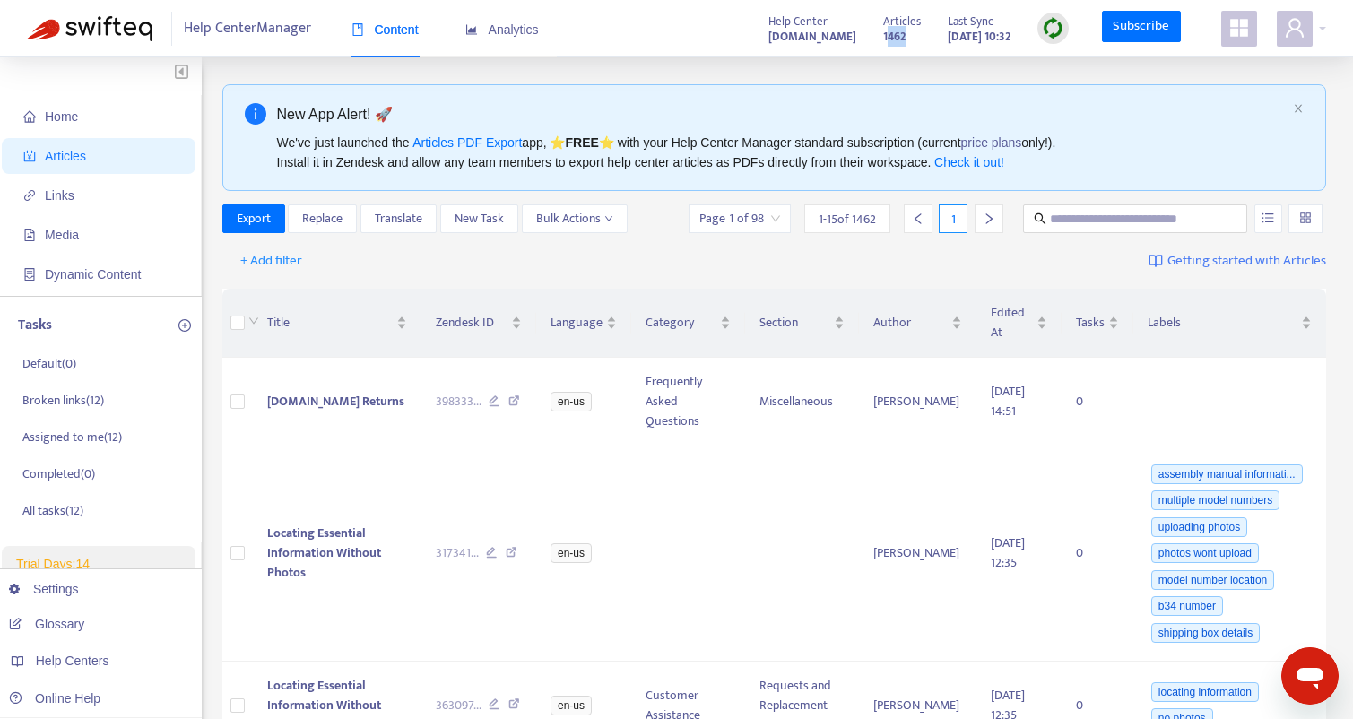
drag, startPoint x: 885, startPoint y: 38, endPoint x: 860, endPoint y: 40, distance: 25.3
click at [883, 40] on div "Articles 1462" at bounding box center [902, 29] width 38 height 36
click at [886, 39] on div "Articles 1462" at bounding box center [902, 29] width 38 height 36
click at [1145, 29] on link "Subscribe" at bounding box center [1141, 27] width 79 height 32
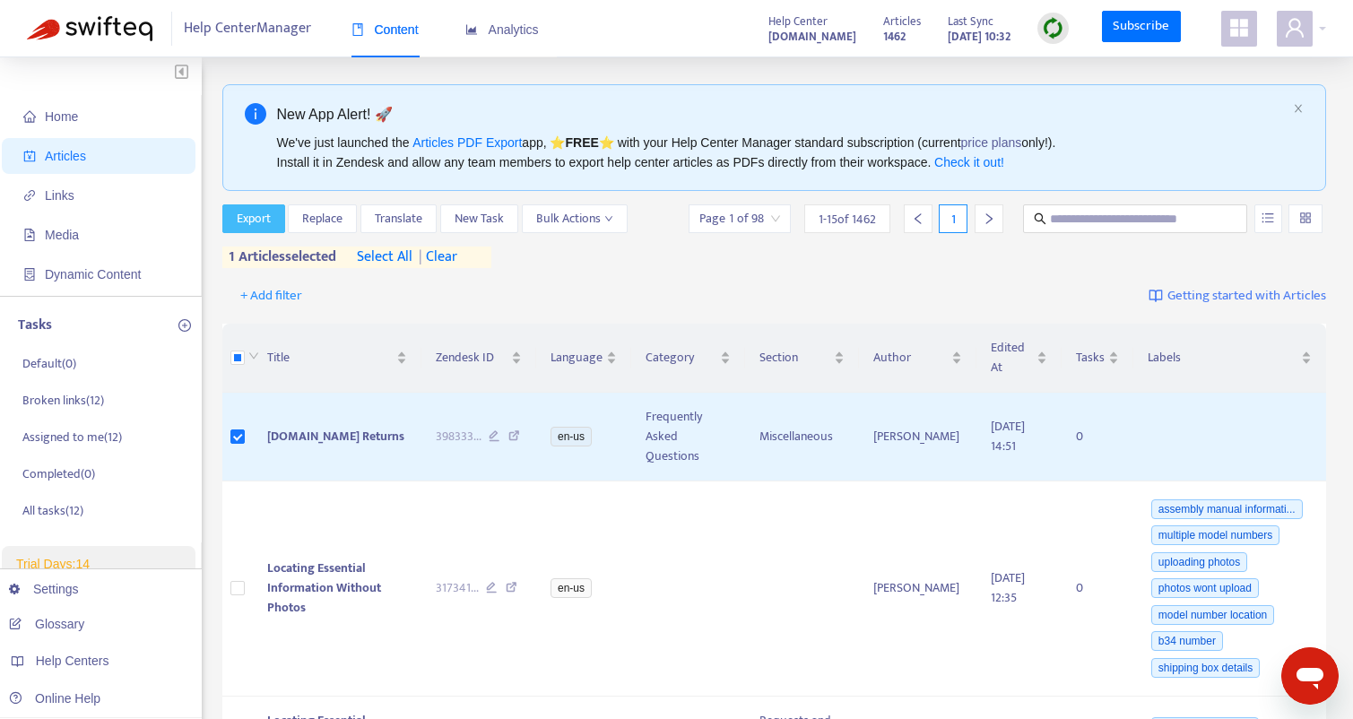
click at [247, 212] on span "Export" at bounding box center [254, 219] width 34 height 20
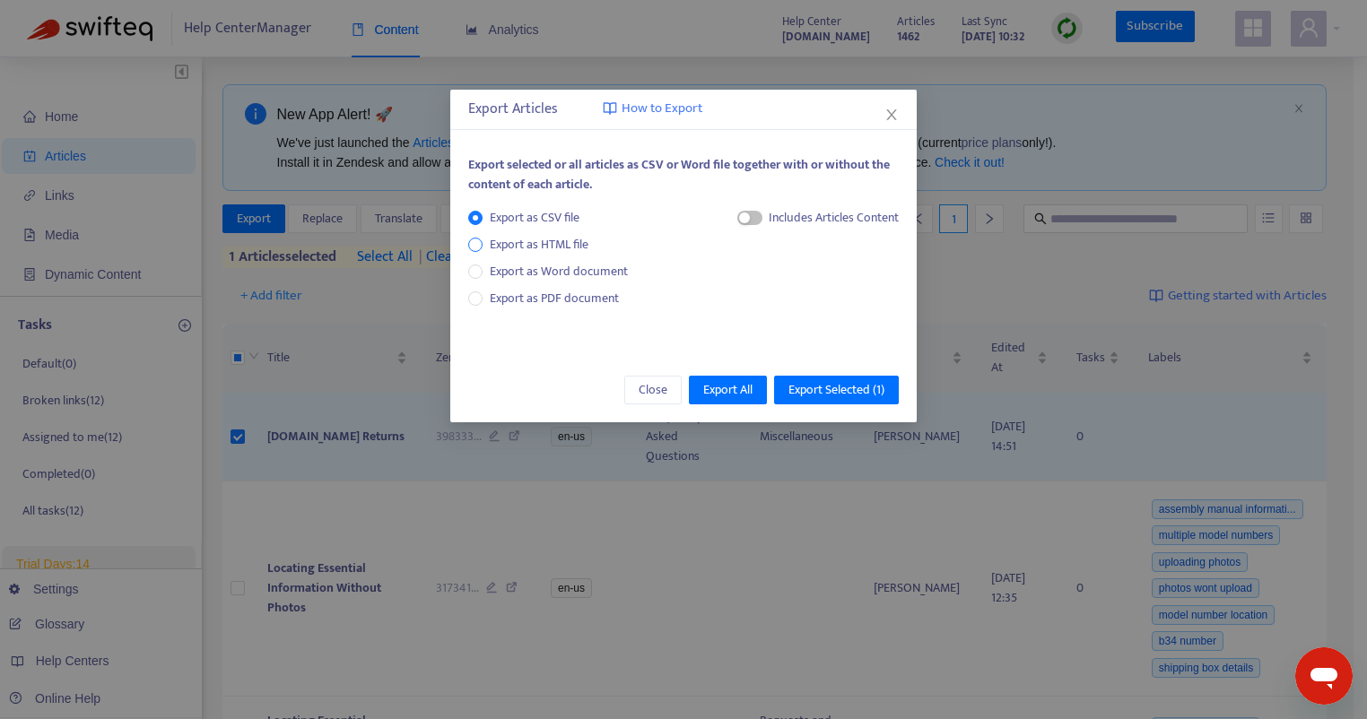
click at [525, 241] on span "Export as HTML file" at bounding box center [539, 245] width 113 height 20
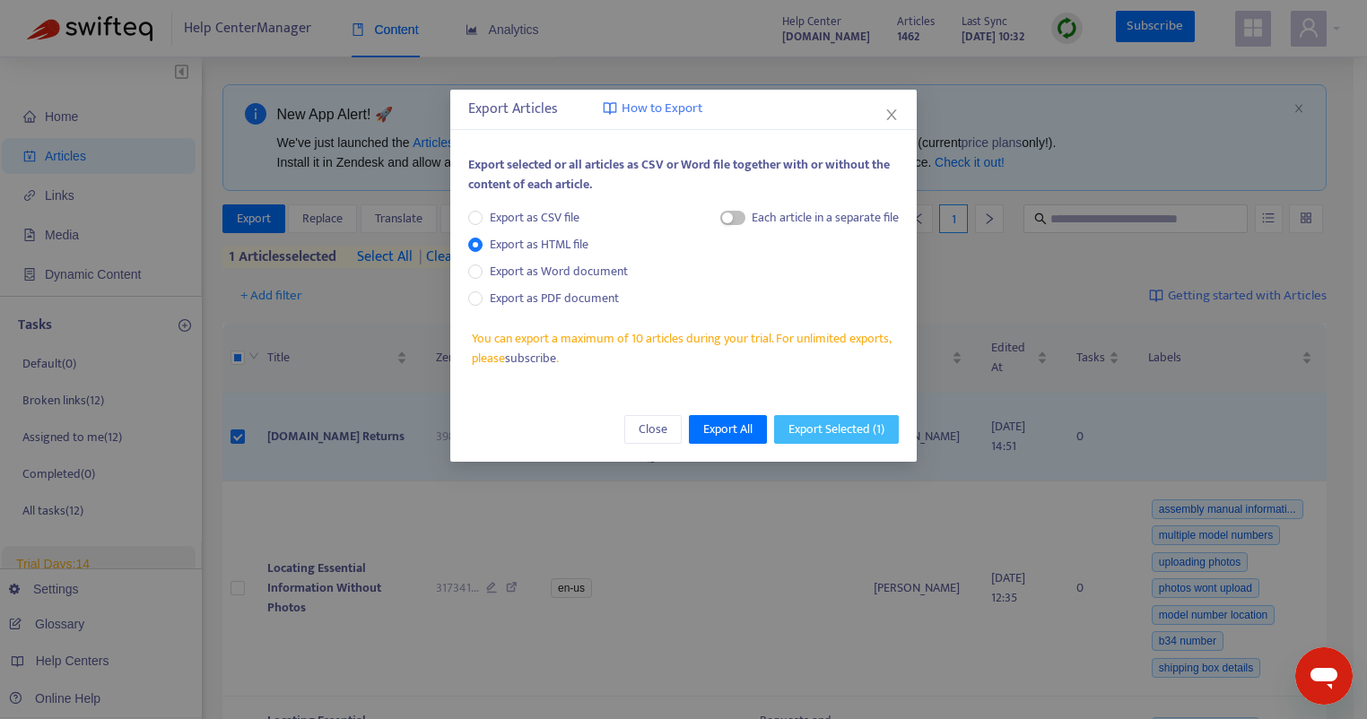
click at [852, 427] on span "Export Selected ( 1 )" at bounding box center [836, 430] width 96 height 20
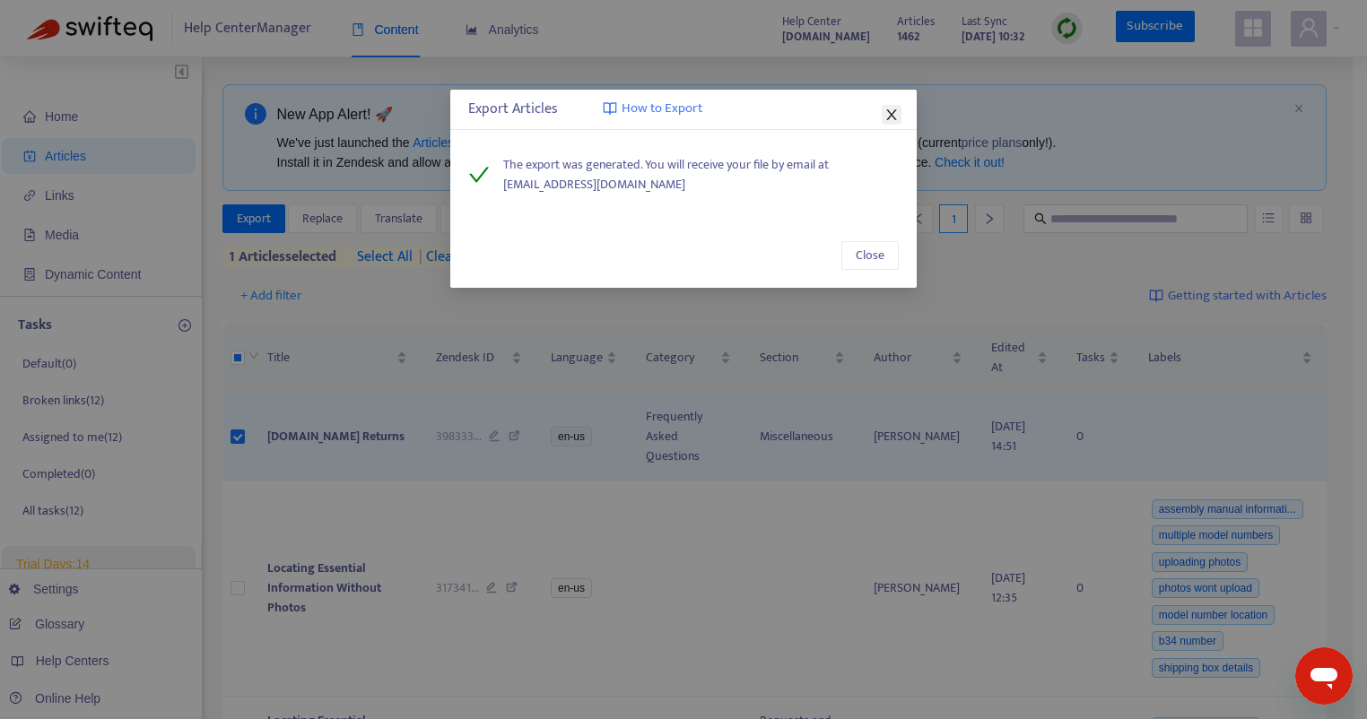
click at [895, 109] on icon "close" at bounding box center [891, 115] width 14 height 14
